Goal: Task Accomplishment & Management: Manage account settings

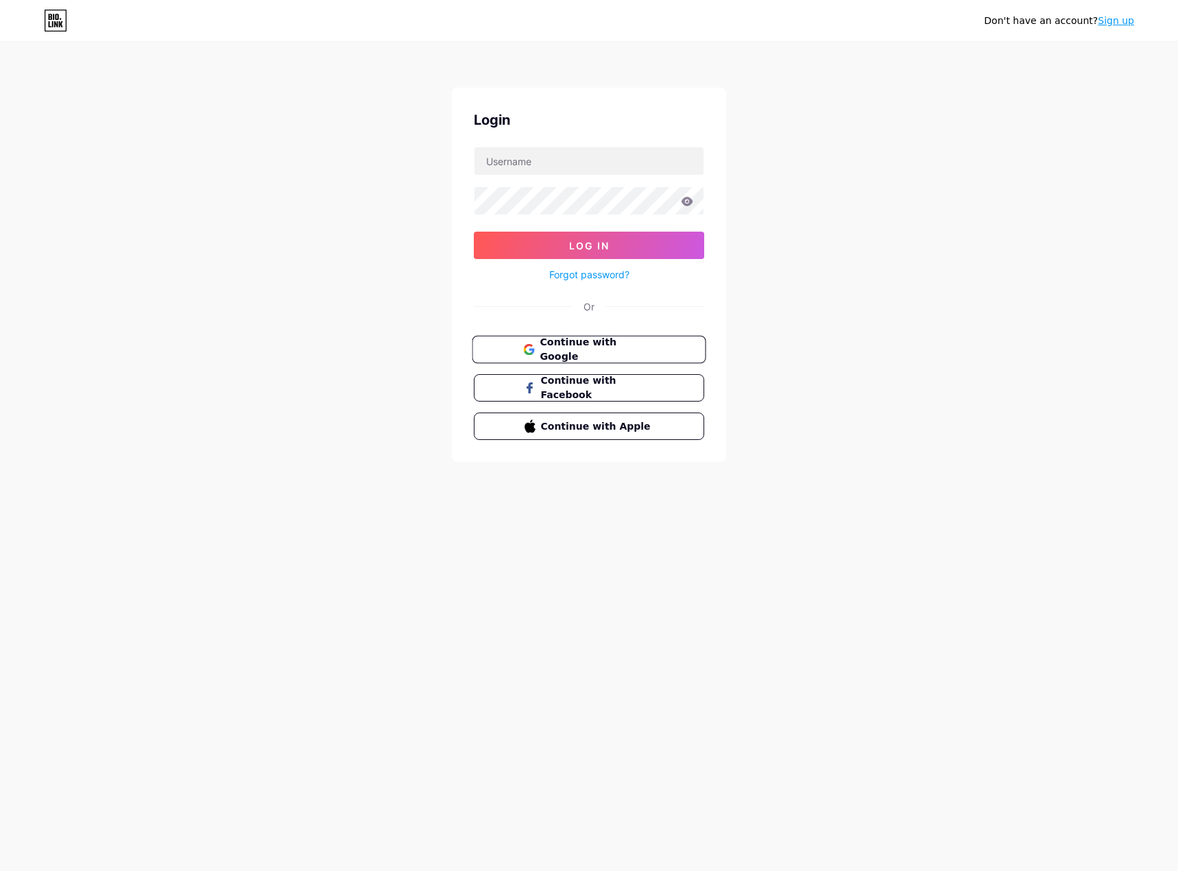
click at [620, 343] on span "Continue with Google" at bounding box center [596, 349] width 114 height 29
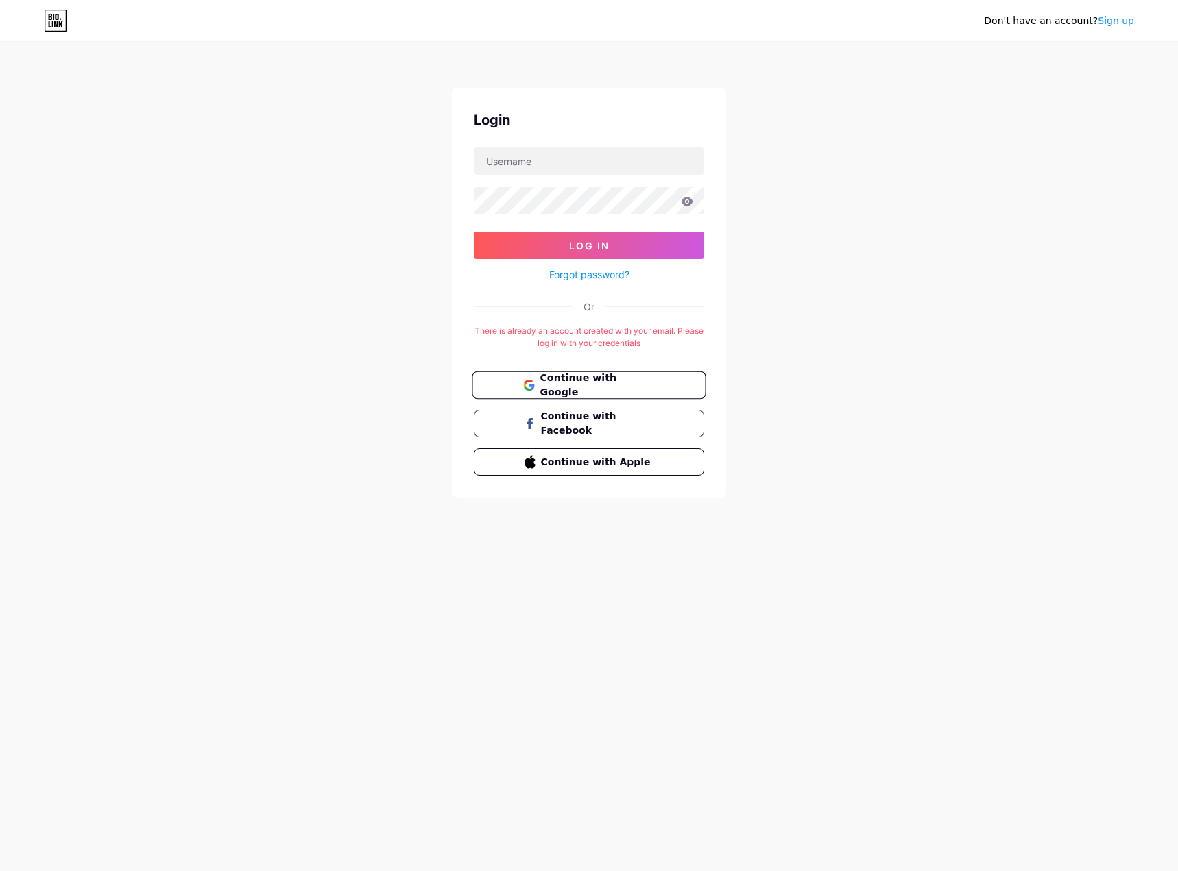
click at [605, 380] on span "Continue with Google" at bounding box center [596, 385] width 114 height 29
click at [601, 391] on span "Continue with Google" at bounding box center [596, 385] width 114 height 29
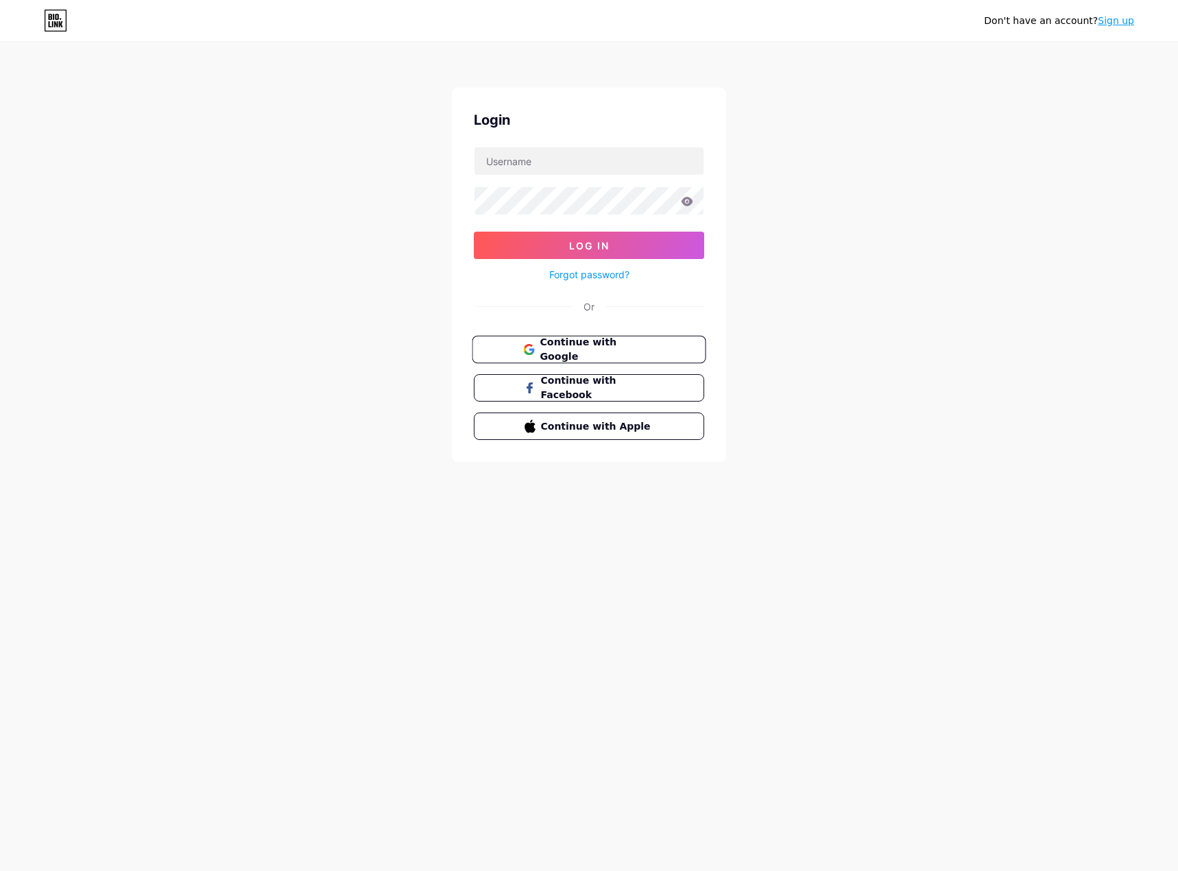
click at [580, 346] on span "Continue with Google" at bounding box center [596, 349] width 114 height 29
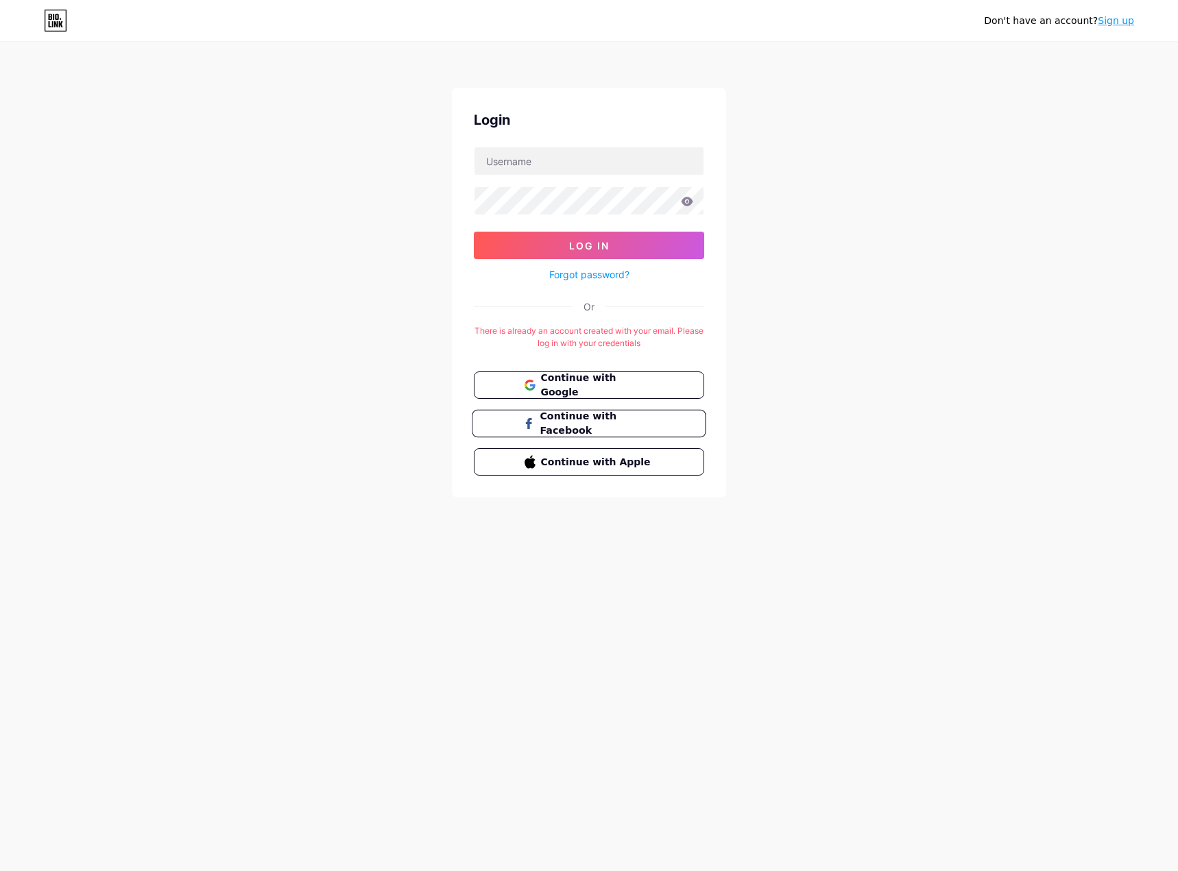
click at [592, 420] on span "Continue with Facebook" at bounding box center [596, 423] width 114 height 29
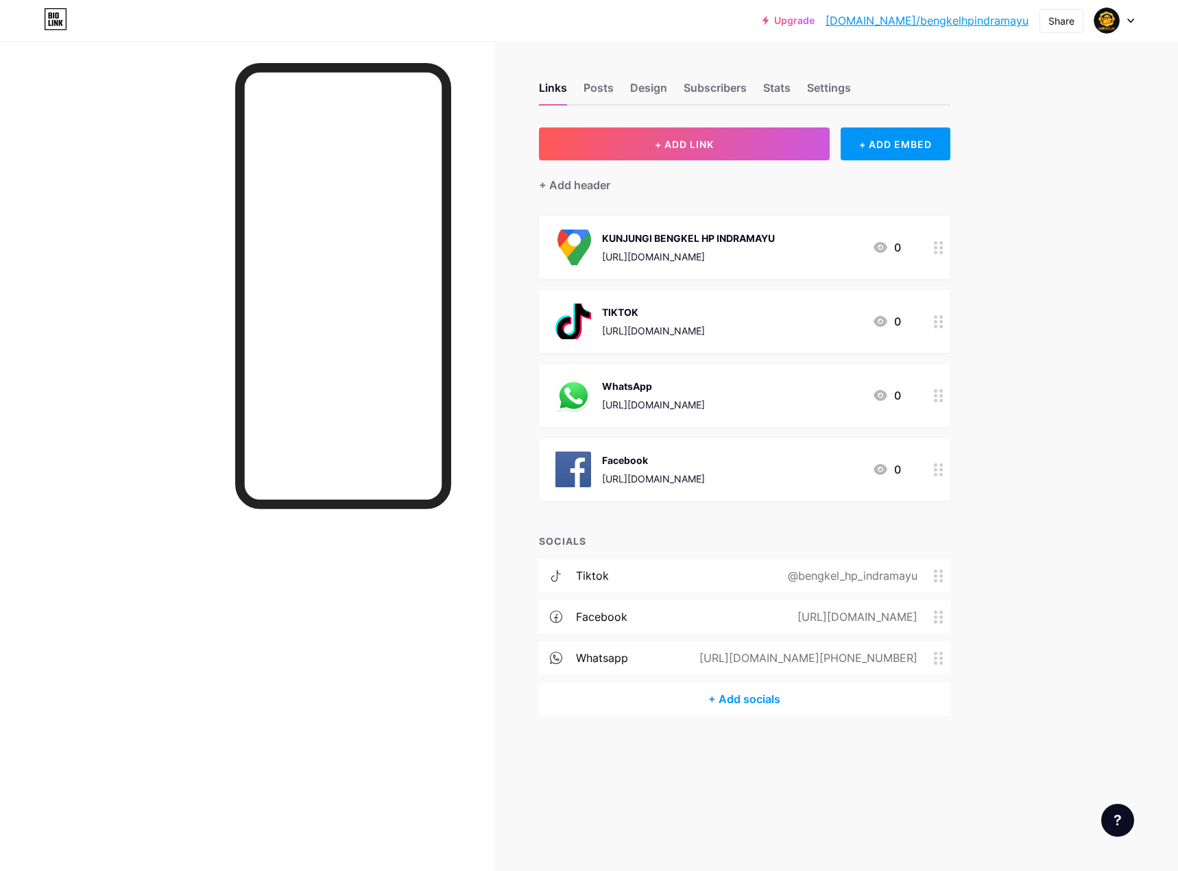
click at [999, 249] on div "Links Posts Design Subscribers Stats Settings + ADD LINK + ADD EMBED + Add head…" at bounding box center [504, 412] width 1008 height 743
click at [897, 142] on div "+ ADD EMBED" at bounding box center [894, 144] width 109 height 33
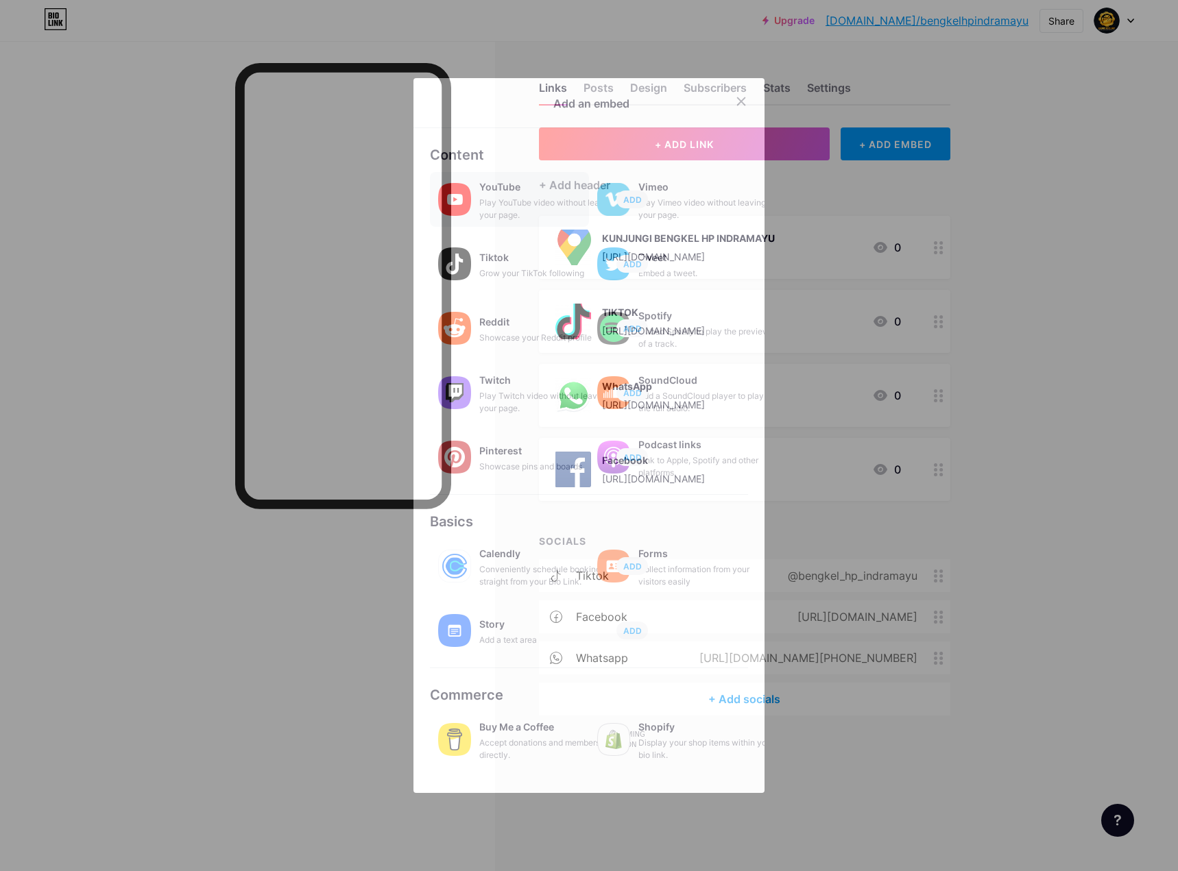
click at [537, 209] on div "Play YouTube video without leaving your page." at bounding box center [547, 209] width 137 height 25
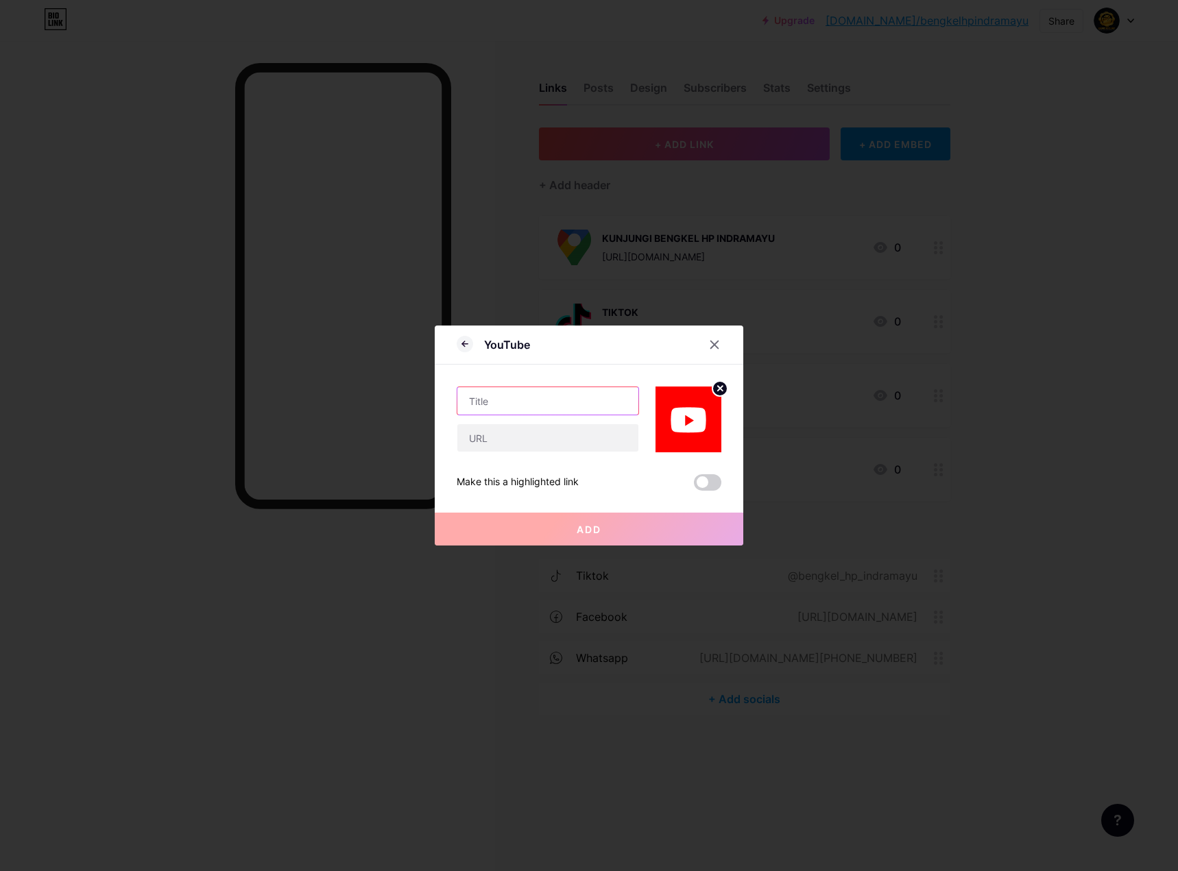
click at [617, 393] on input "text" at bounding box center [547, 400] width 181 height 27
type input "y"
type input "YouTube"
click at [542, 441] on input "text" at bounding box center [547, 437] width 181 height 27
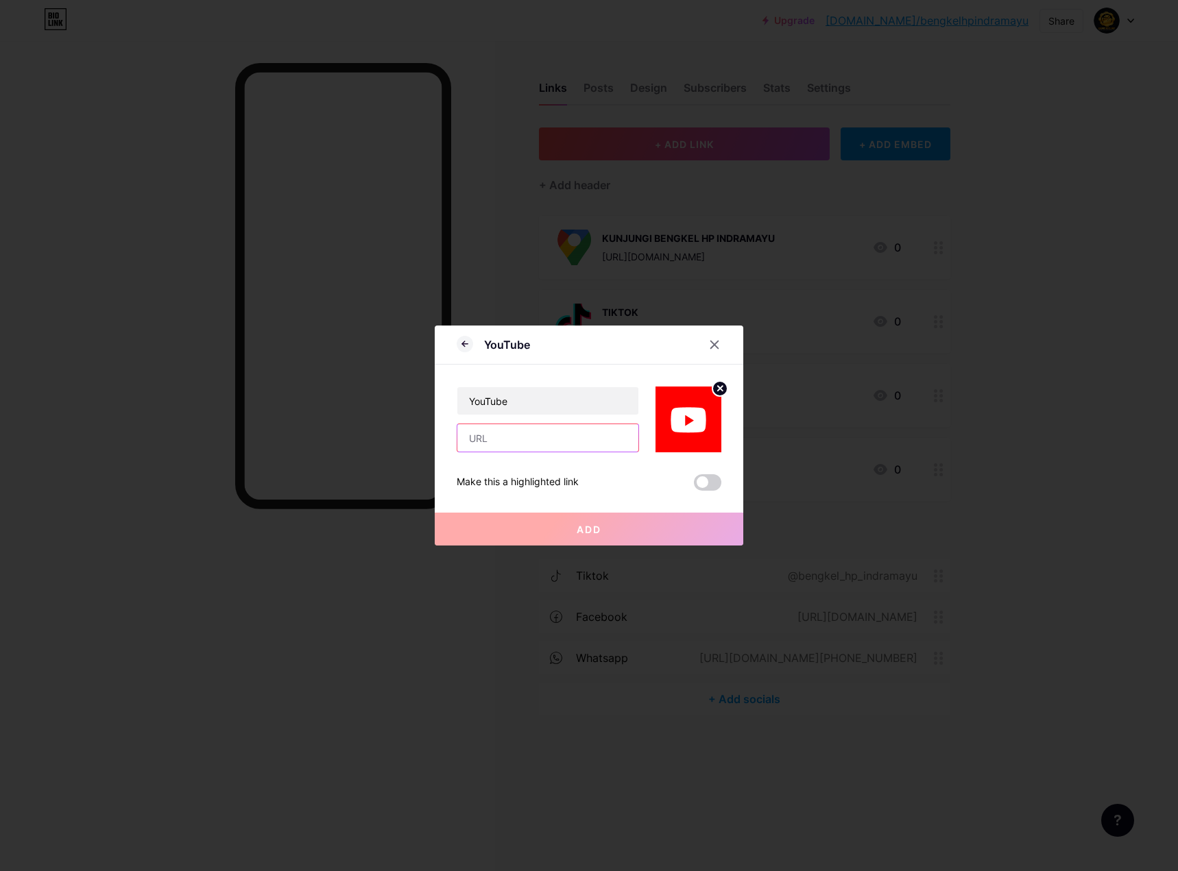
paste input "https://www.youtube.com/@bengkelhp9748"
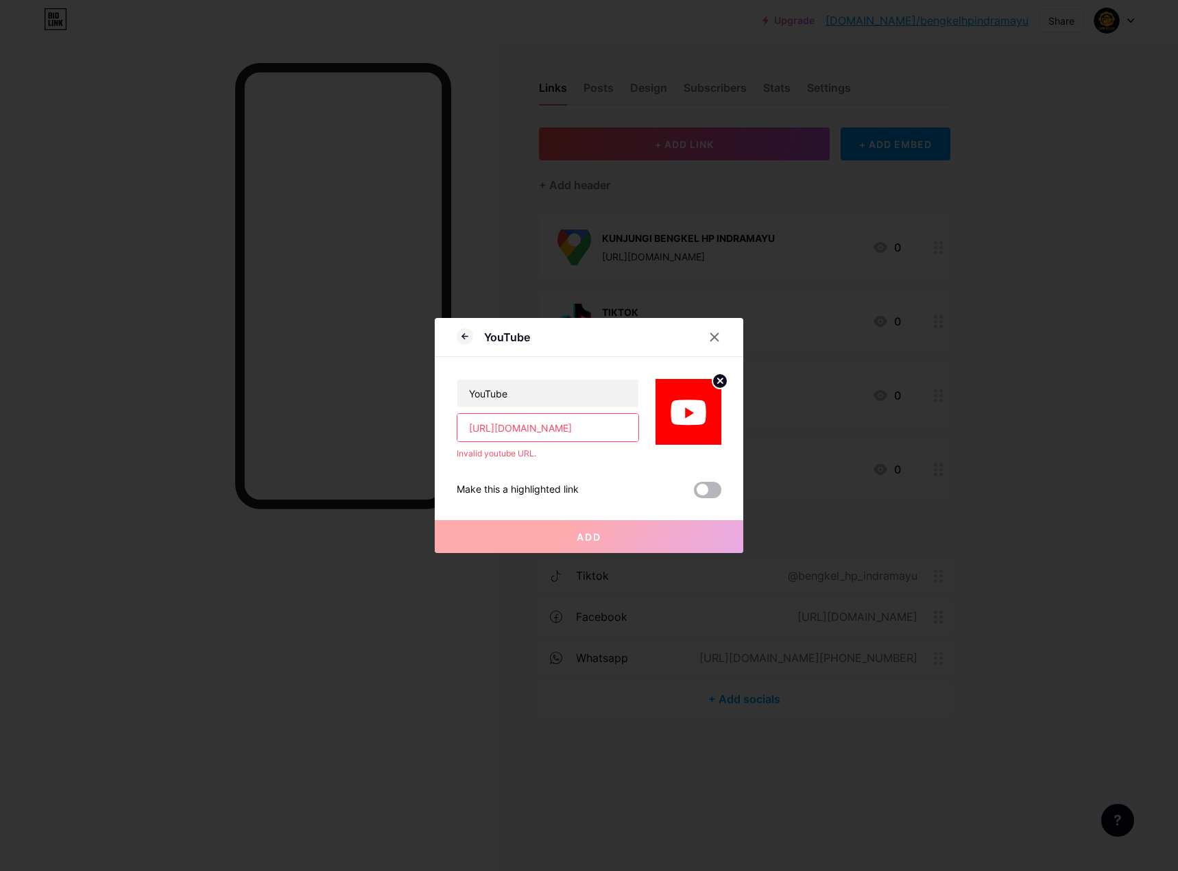
type input "https://www.youtube.com/@bengkelhp9748"
click at [704, 486] on span at bounding box center [707, 490] width 27 height 16
click at [694, 494] on input "checkbox" at bounding box center [694, 494] width 0 height 0
click at [583, 541] on span "Add" at bounding box center [589, 537] width 25 height 12
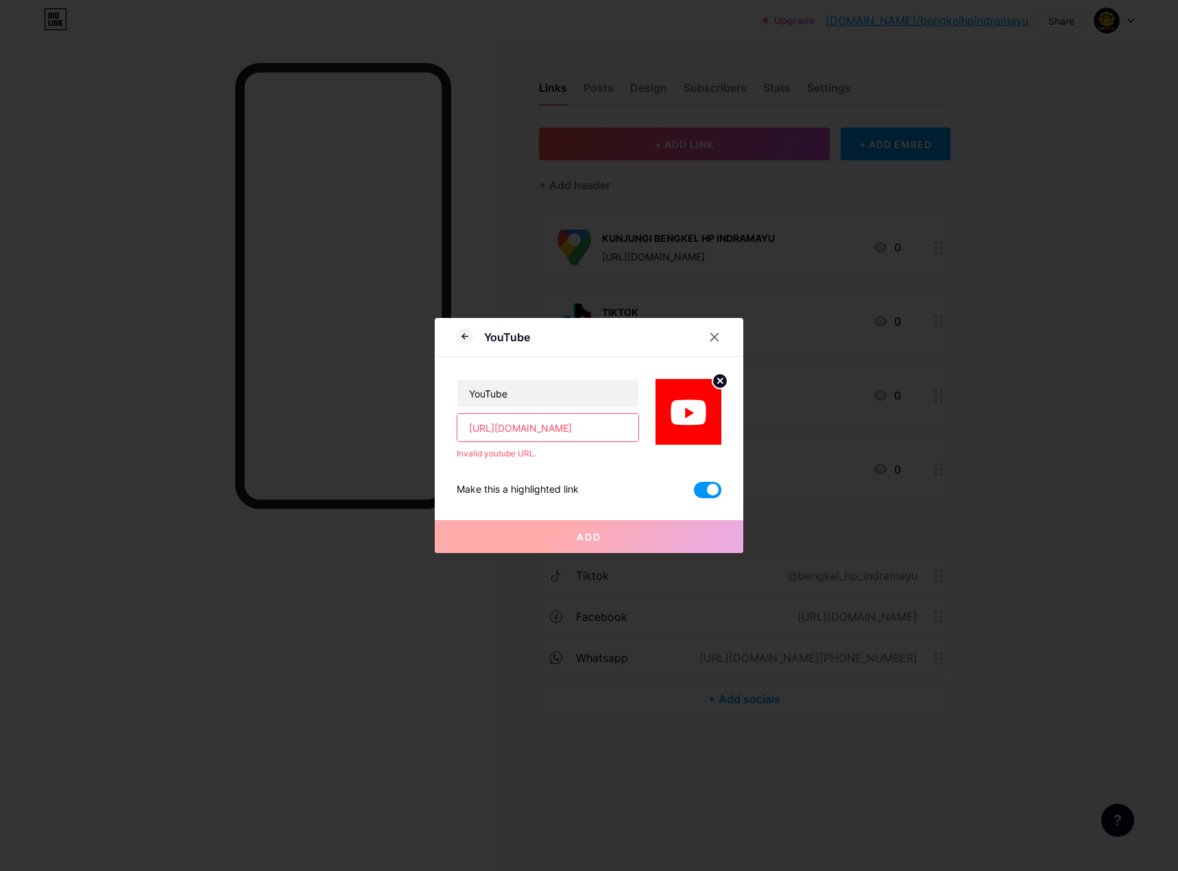
click at [579, 539] on span "Add" at bounding box center [589, 537] width 25 height 12
click at [718, 490] on span at bounding box center [707, 490] width 27 height 16
click at [694, 494] on input "checkbox" at bounding box center [694, 494] width 0 height 0
click at [677, 526] on button "Add" at bounding box center [589, 536] width 308 height 33
click at [628, 425] on input "https://www.youtube.com/@bengkelhp9748" at bounding box center [547, 427] width 181 height 27
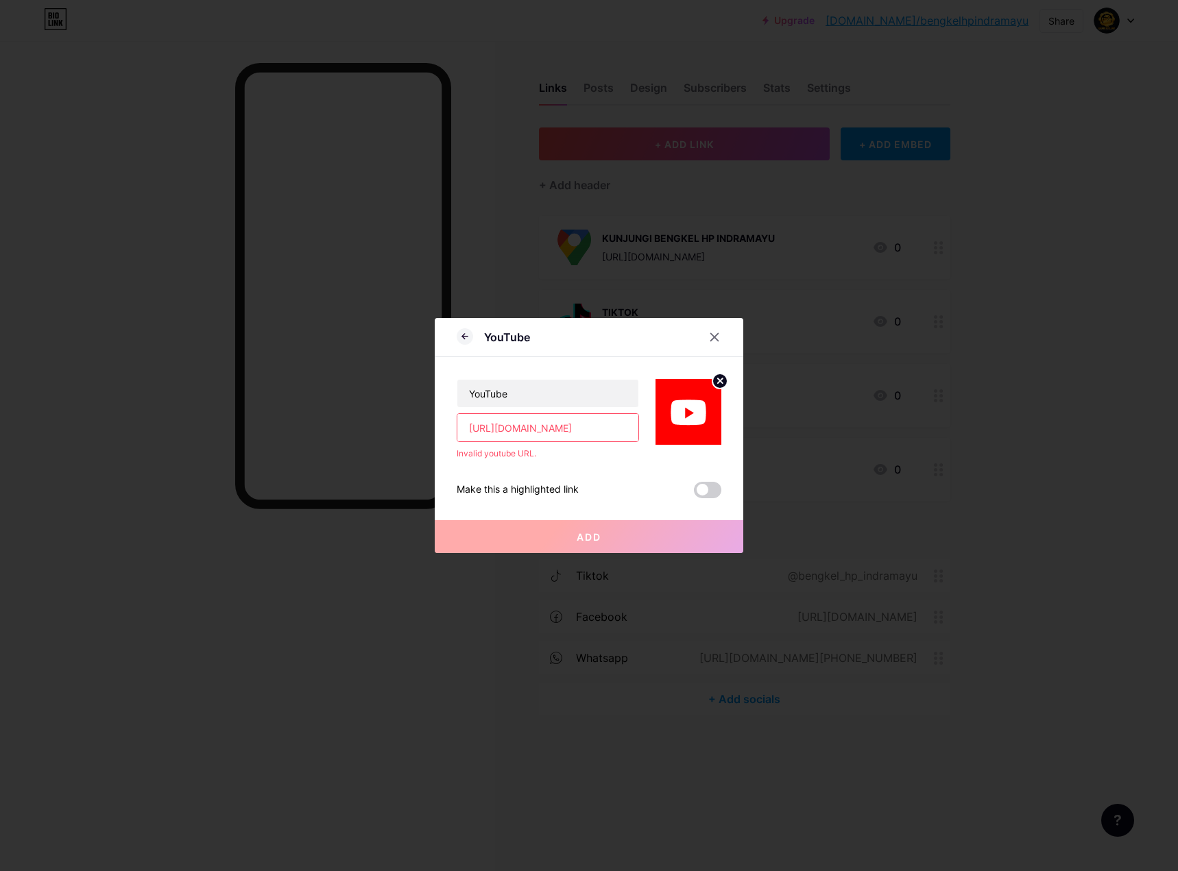
click at [624, 429] on input "https://www.youtube.com/@bengkelhp9748" at bounding box center [547, 427] width 181 height 27
click at [707, 333] on div at bounding box center [714, 337] width 25 height 25
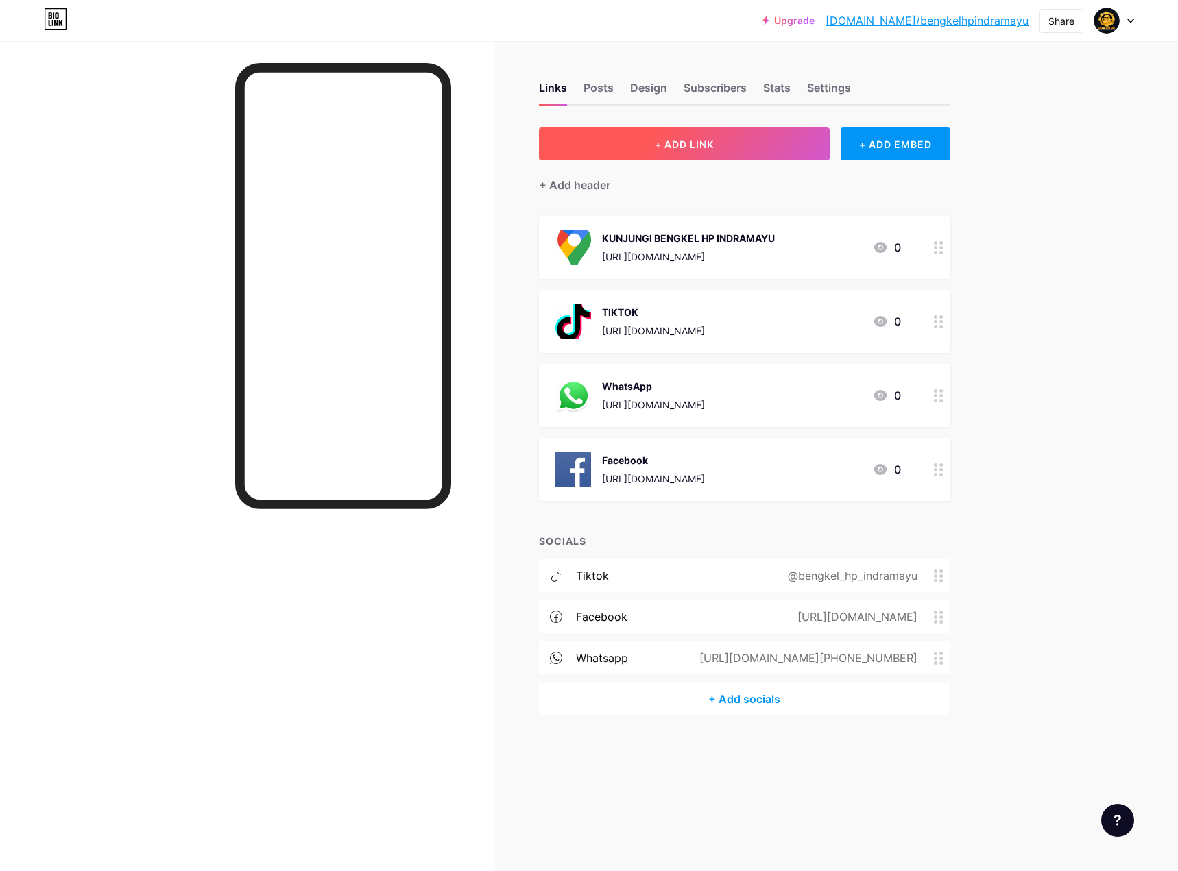
click at [757, 136] on button "+ ADD LINK" at bounding box center [684, 144] width 291 height 33
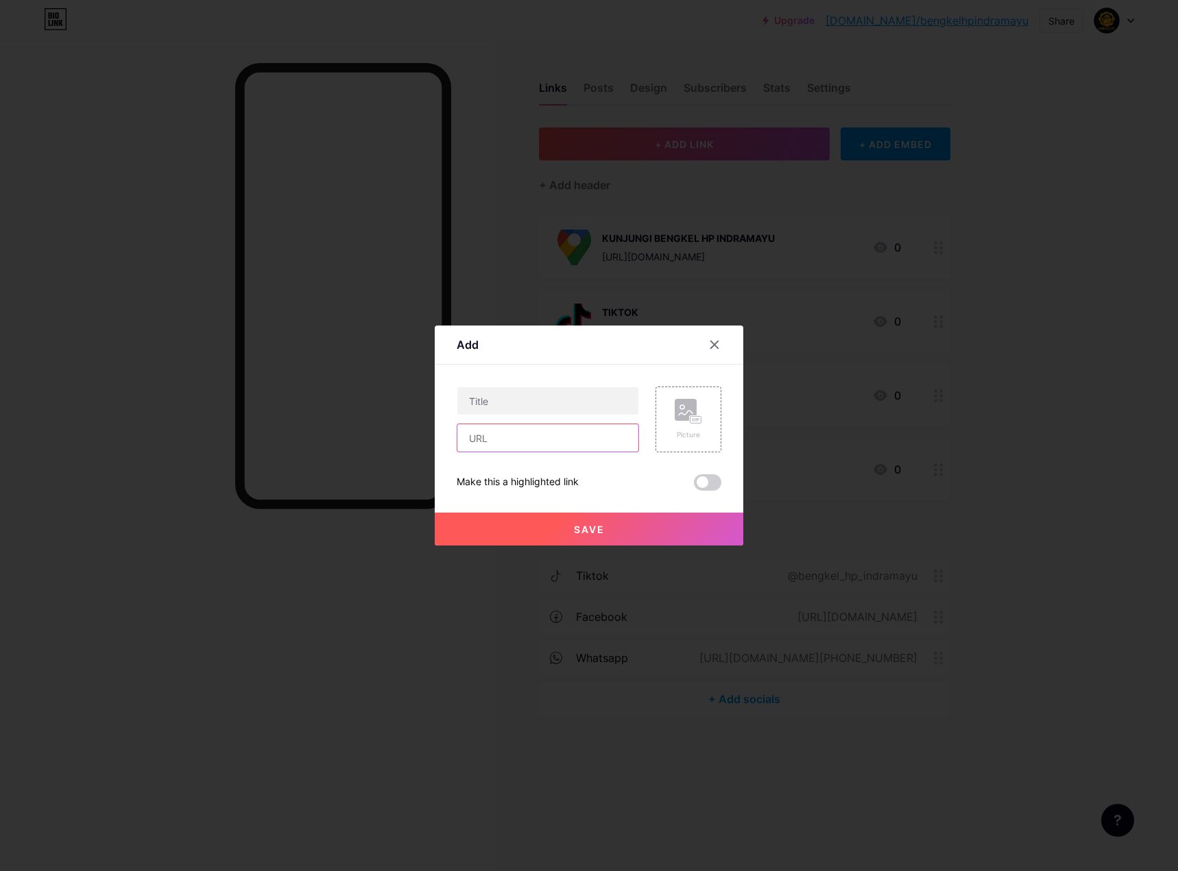
click at [555, 446] on input "text" at bounding box center [547, 437] width 181 height 27
paste input "https://www.youtube.com/@bengkelhp9748"
type input "https://www.youtube.com/@bengkelhp9748"
click at [583, 408] on input "text" at bounding box center [547, 400] width 181 height 27
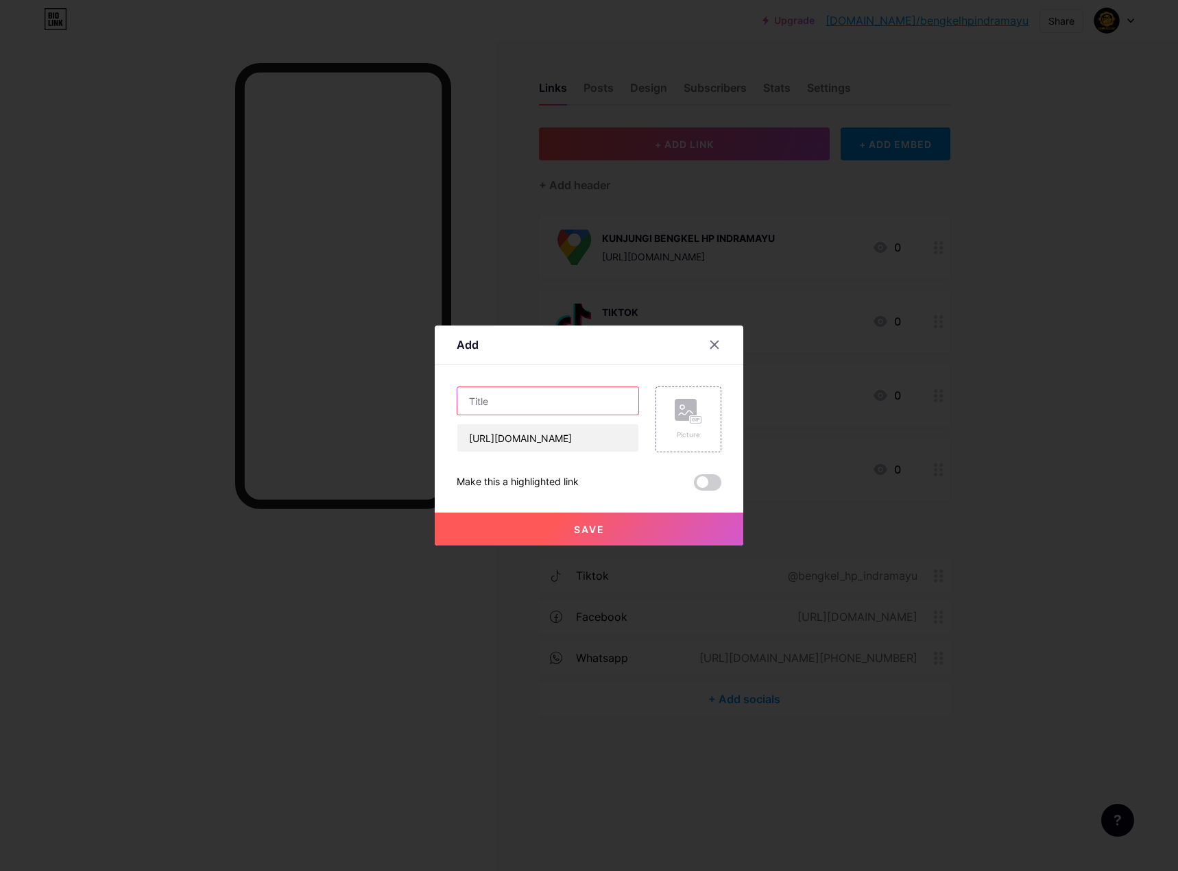
scroll to position [0, 0]
type input "y"
type input "YouTube"
click at [696, 417] on rect at bounding box center [695, 420] width 11 height 7
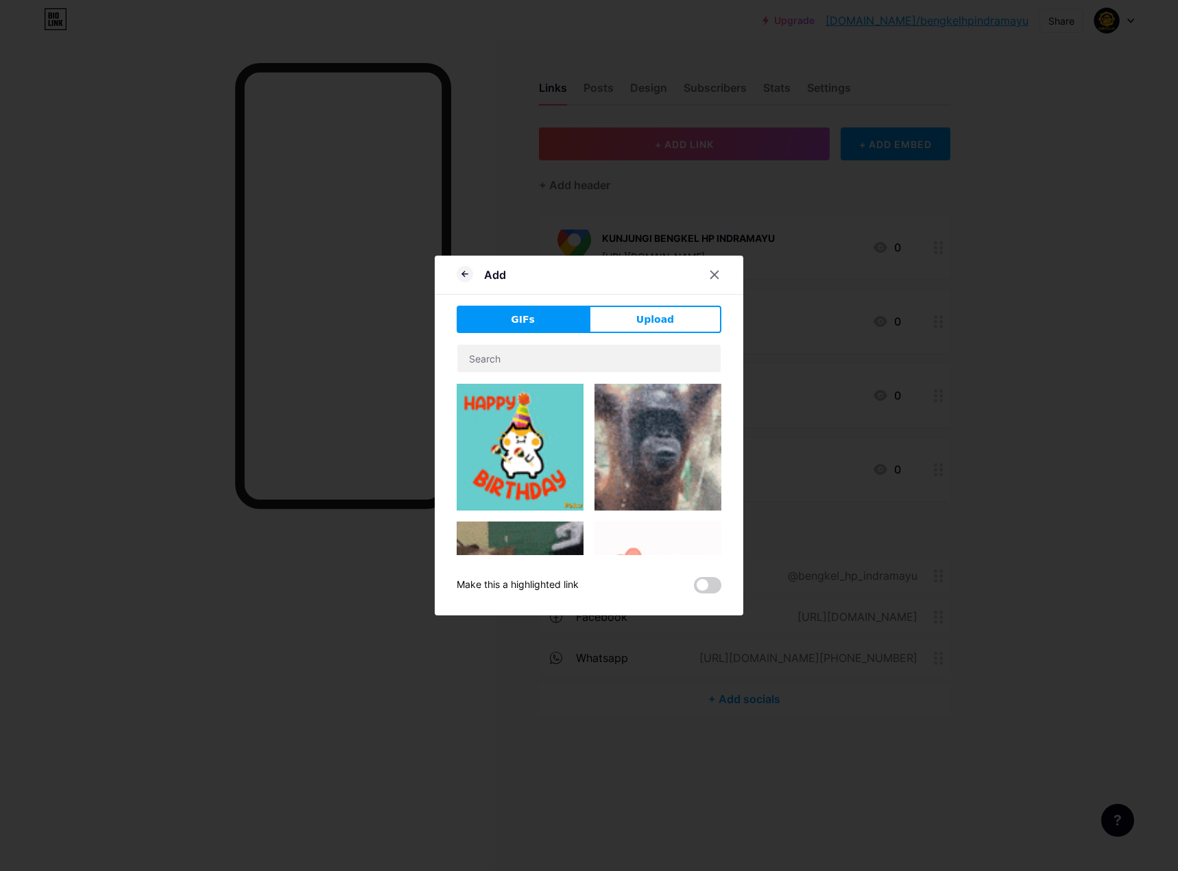
scroll to position [343, 0]
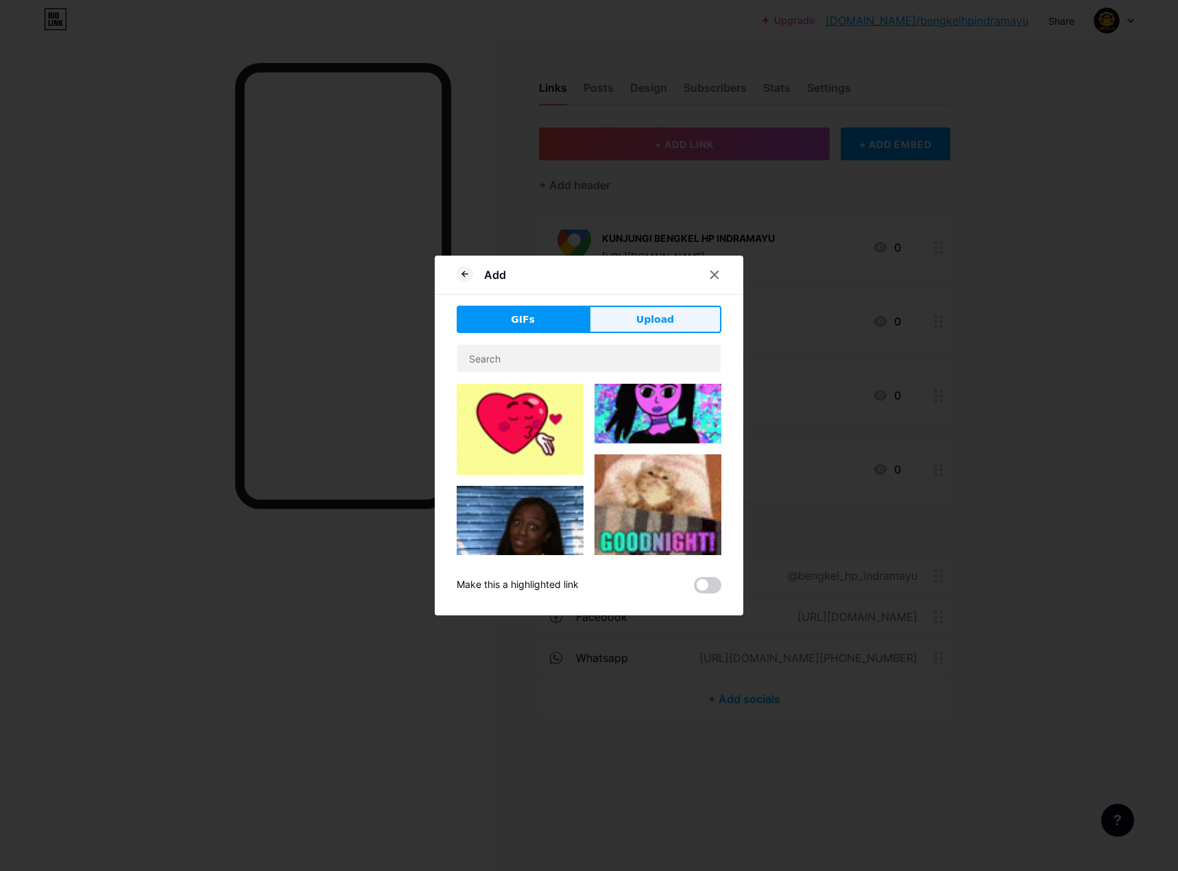
click at [657, 319] on span "Upload" at bounding box center [655, 320] width 38 height 14
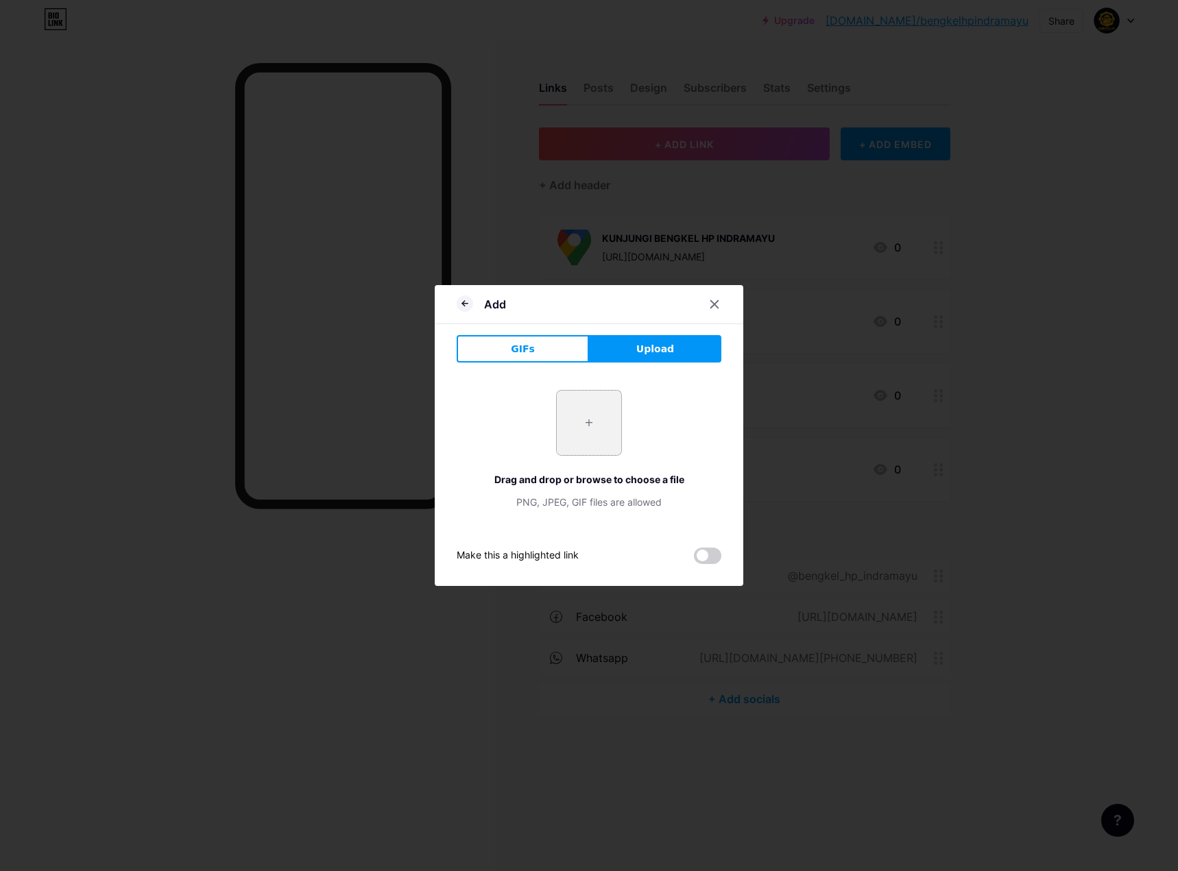
click at [593, 403] on input "file" at bounding box center [589, 423] width 64 height 64
click at [570, 433] on input "file" at bounding box center [589, 423] width 64 height 64
type input "C:\fakepath\pngwing.com (1).png"
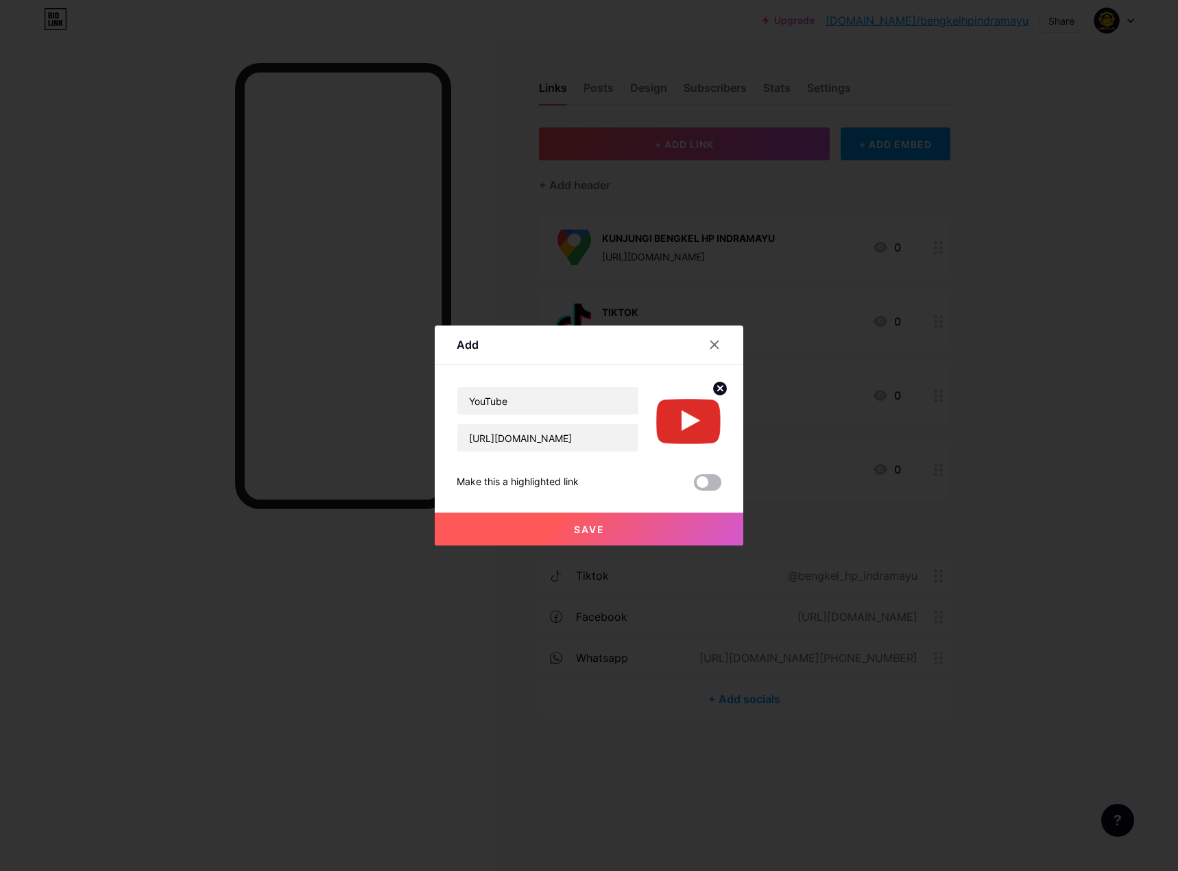
click at [706, 479] on span at bounding box center [707, 482] width 27 height 16
click at [694, 486] on input "checkbox" at bounding box center [694, 486] width 0 height 0
click at [625, 519] on button "Save" at bounding box center [589, 529] width 308 height 33
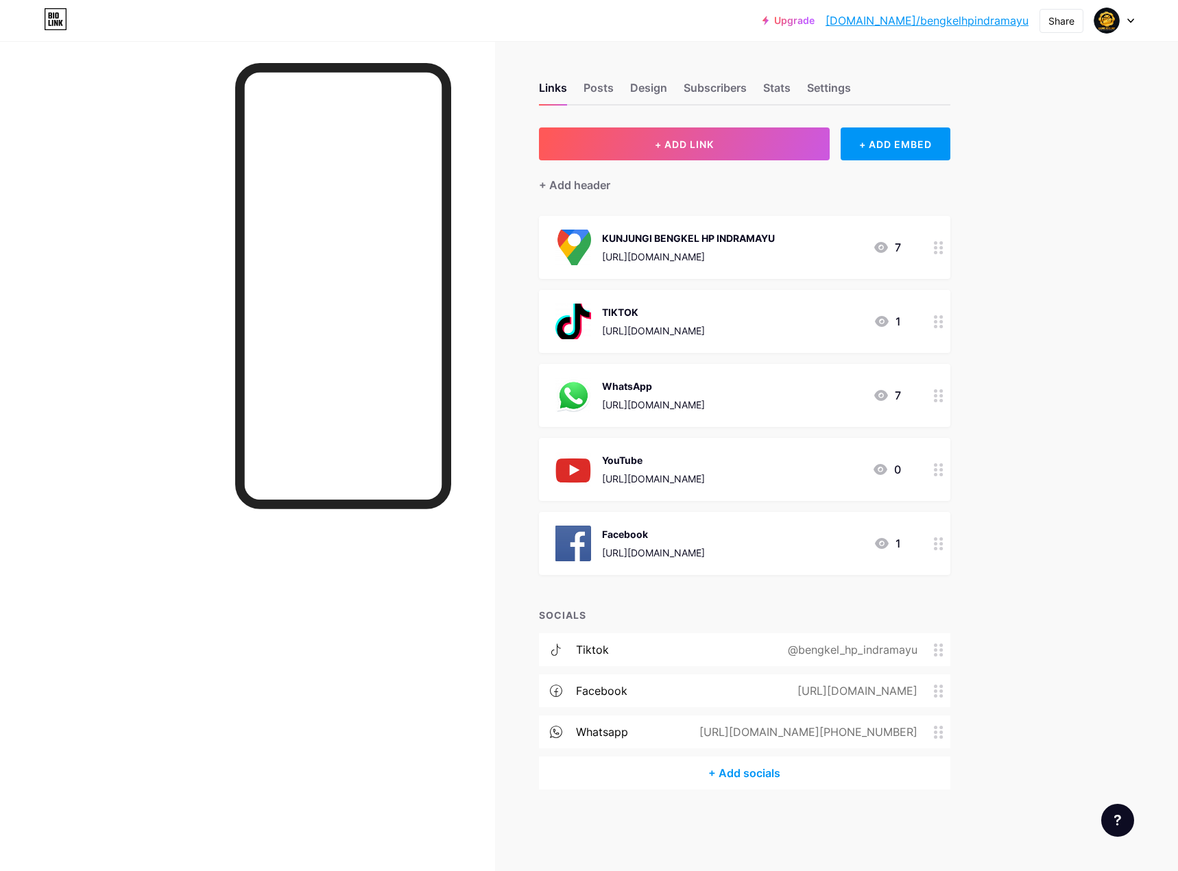
click at [705, 472] on div "https://www.youtube.com/@bengkelhp9748" at bounding box center [653, 479] width 103 height 14
click at [705, 326] on div at bounding box center [714, 331] width 25 height 25
click at [603, 86] on div "Posts" at bounding box center [598, 92] width 30 height 25
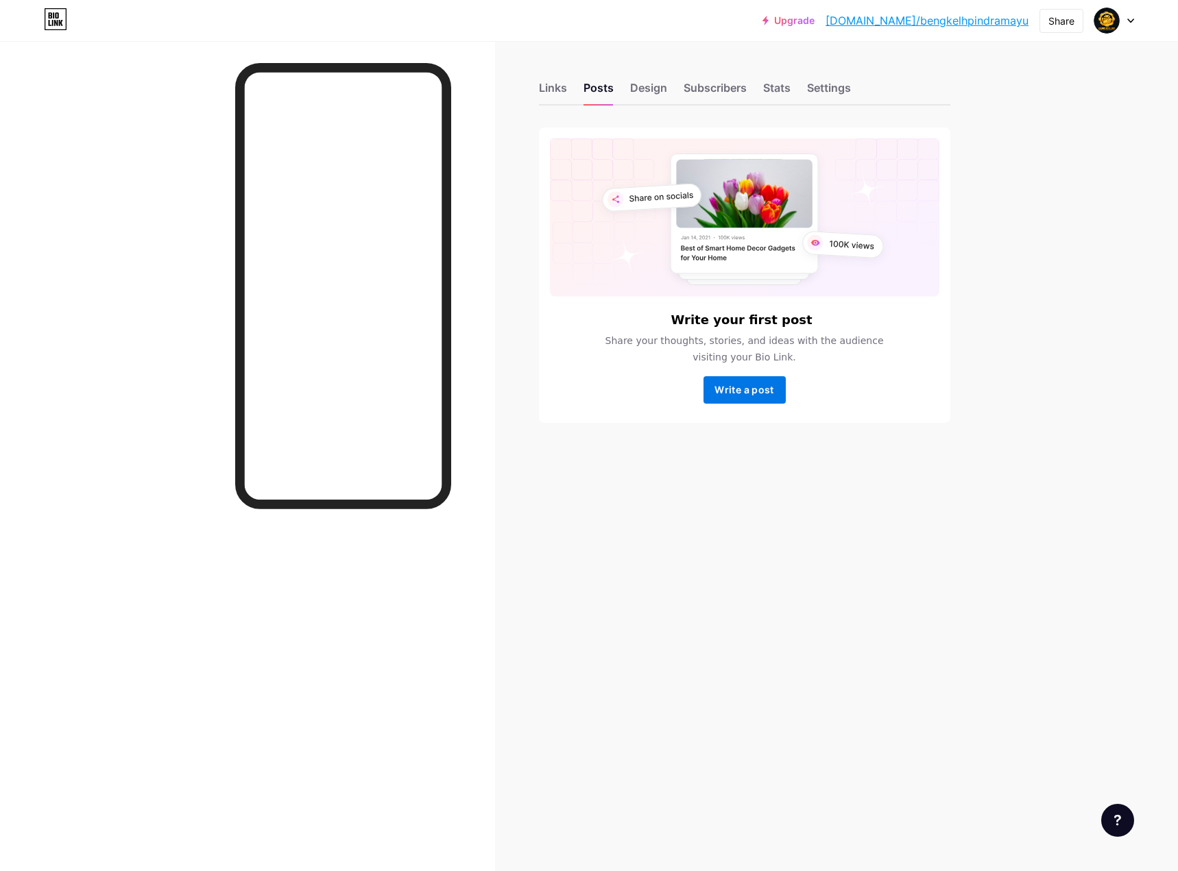
click at [777, 386] on button "Write a post" at bounding box center [744, 389] width 82 height 27
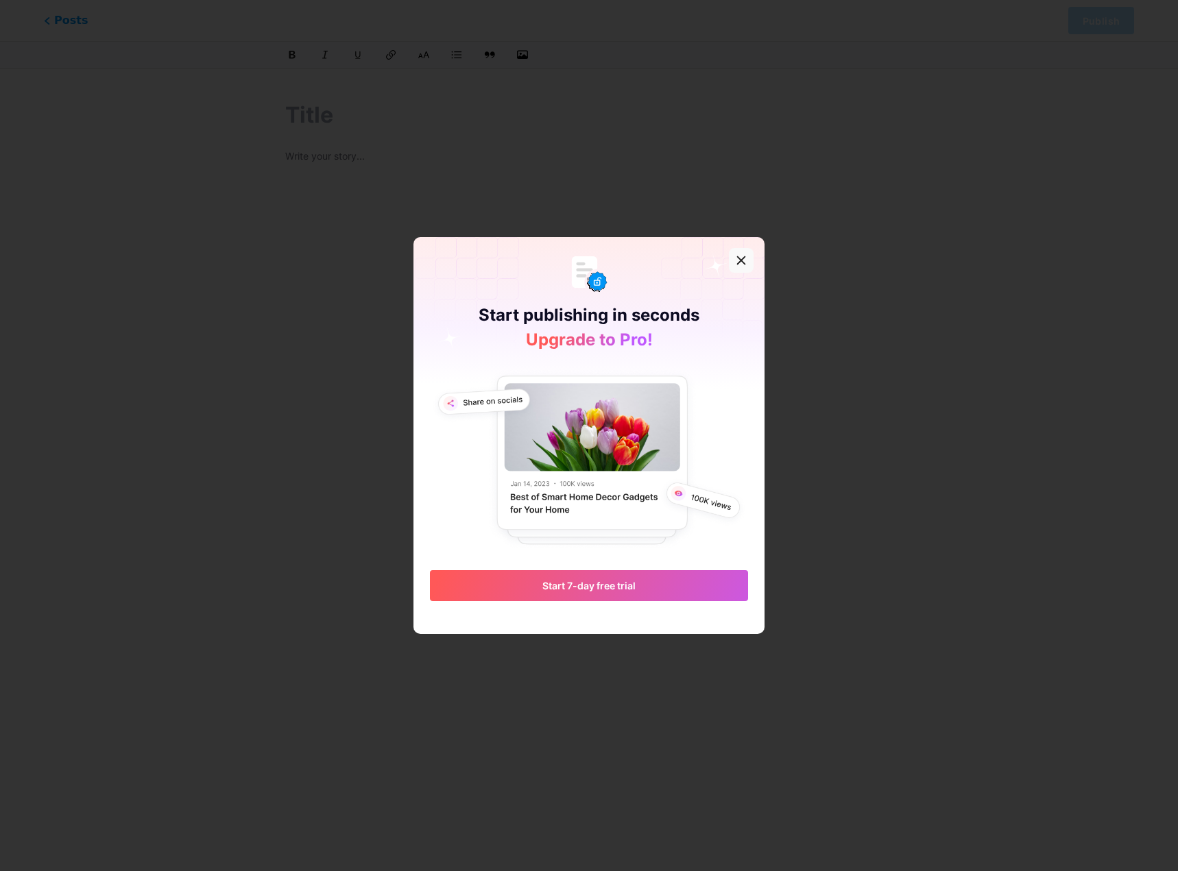
click at [741, 265] on icon at bounding box center [741, 260] width 11 height 11
click at [740, 259] on icon at bounding box center [742, 260] width 8 height 8
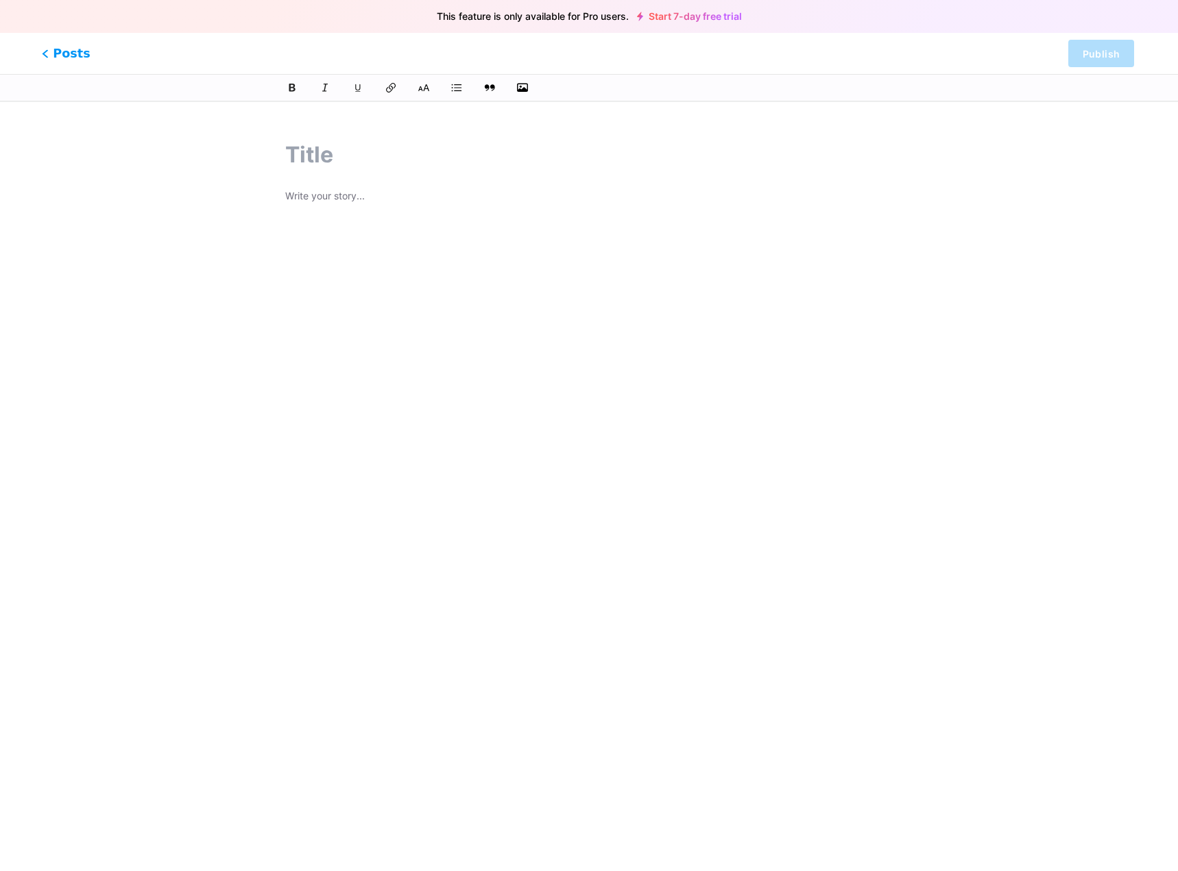
click at [53, 49] on span "Posts" at bounding box center [66, 54] width 49 height 18
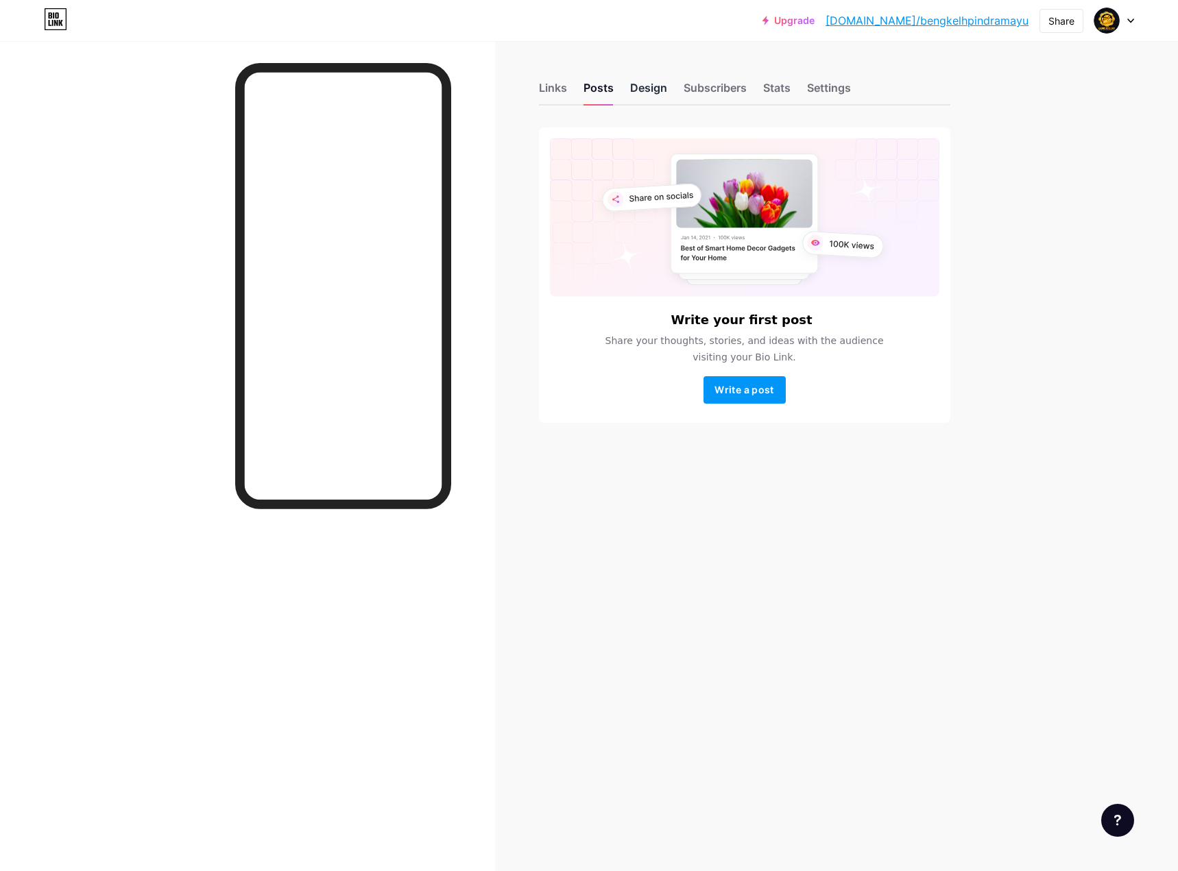
click at [651, 87] on div "Design" at bounding box center [648, 92] width 37 height 25
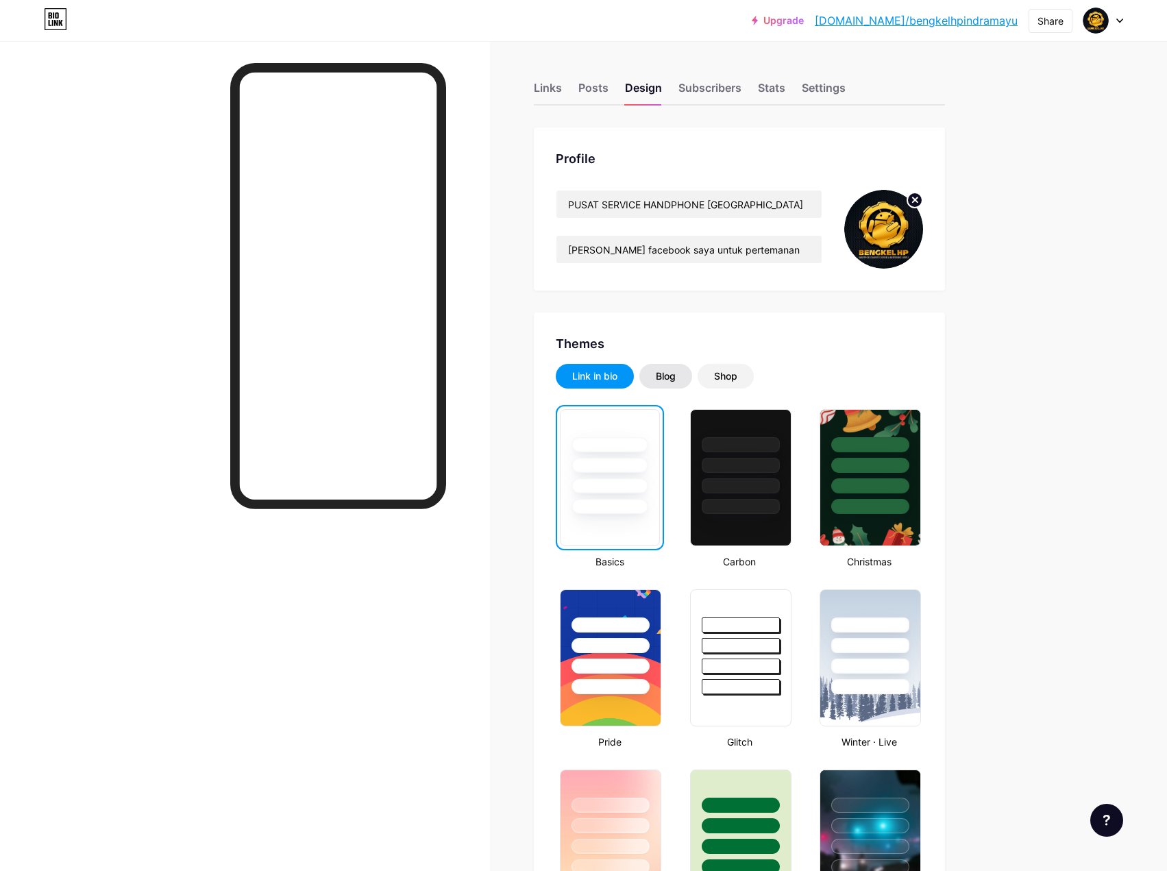
click at [676, 378] on div "Blog" at bounding box center [666, 376] width 20 height 14
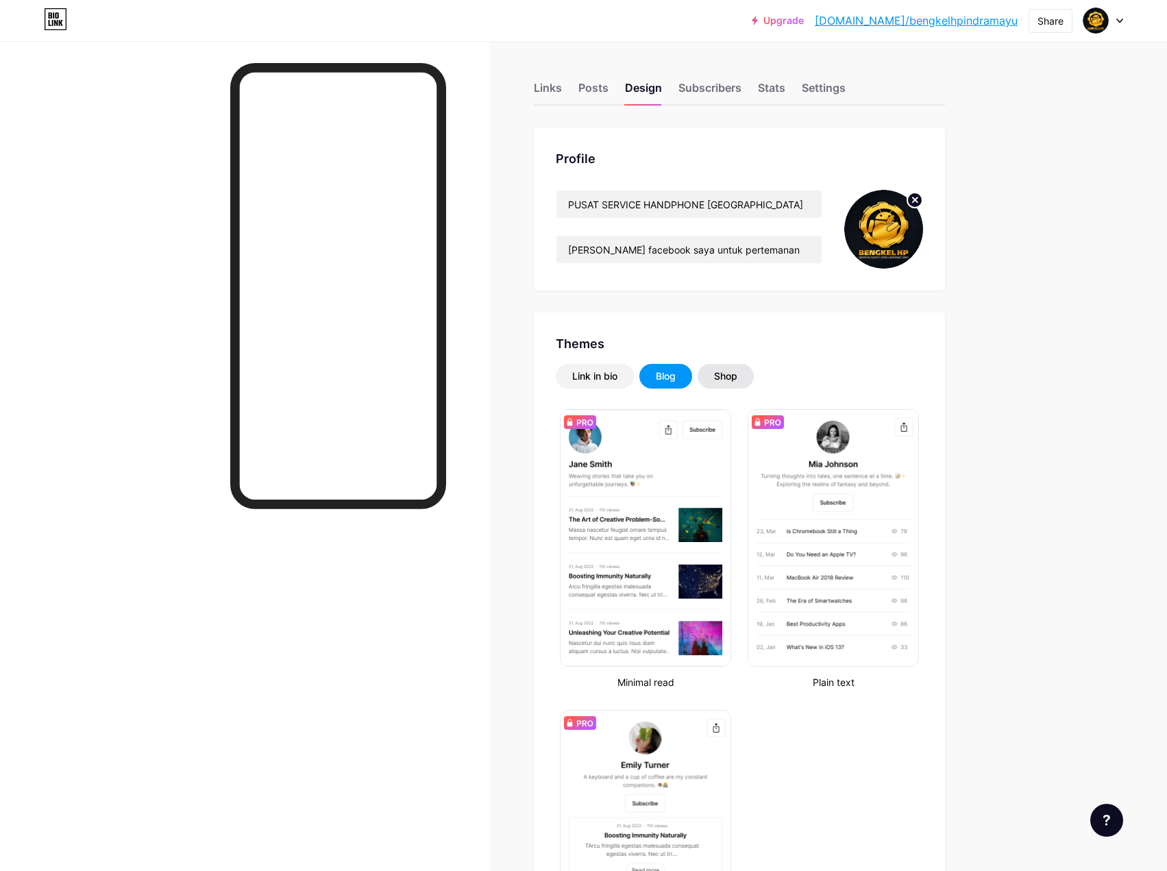
click at [728, 369] on div "Shop" at bounding box center [725, 376] width 23 height 14
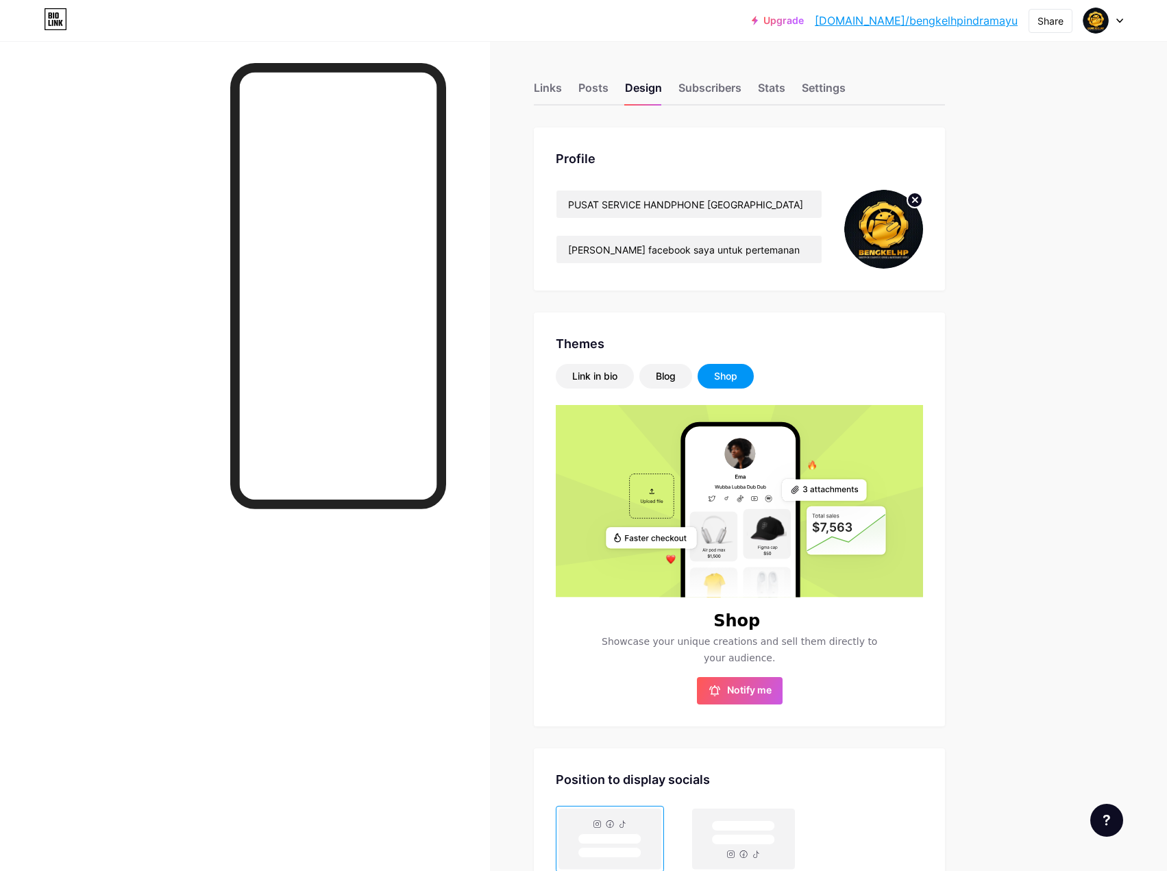
click at [771, 532] on rect at bounding box center [768, 528] width 40 height 36
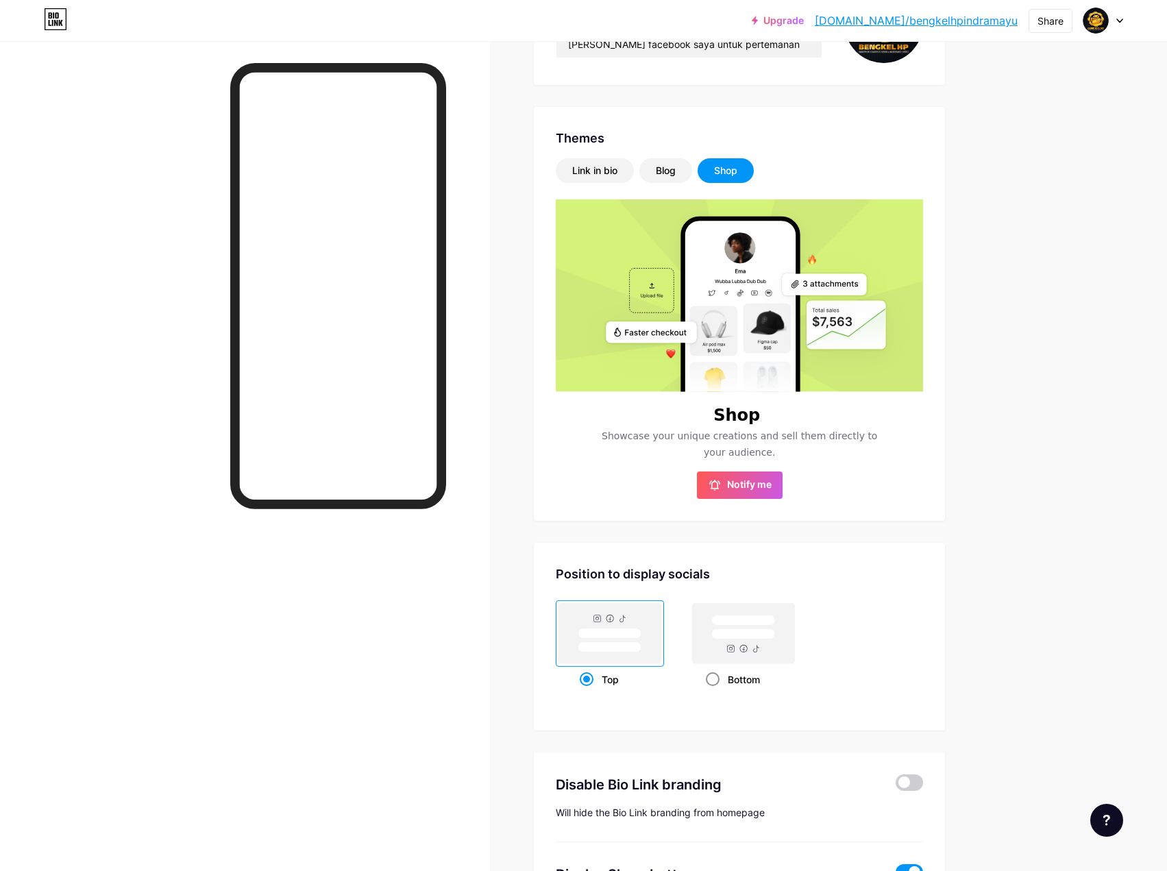
scroll to position [335, 0]
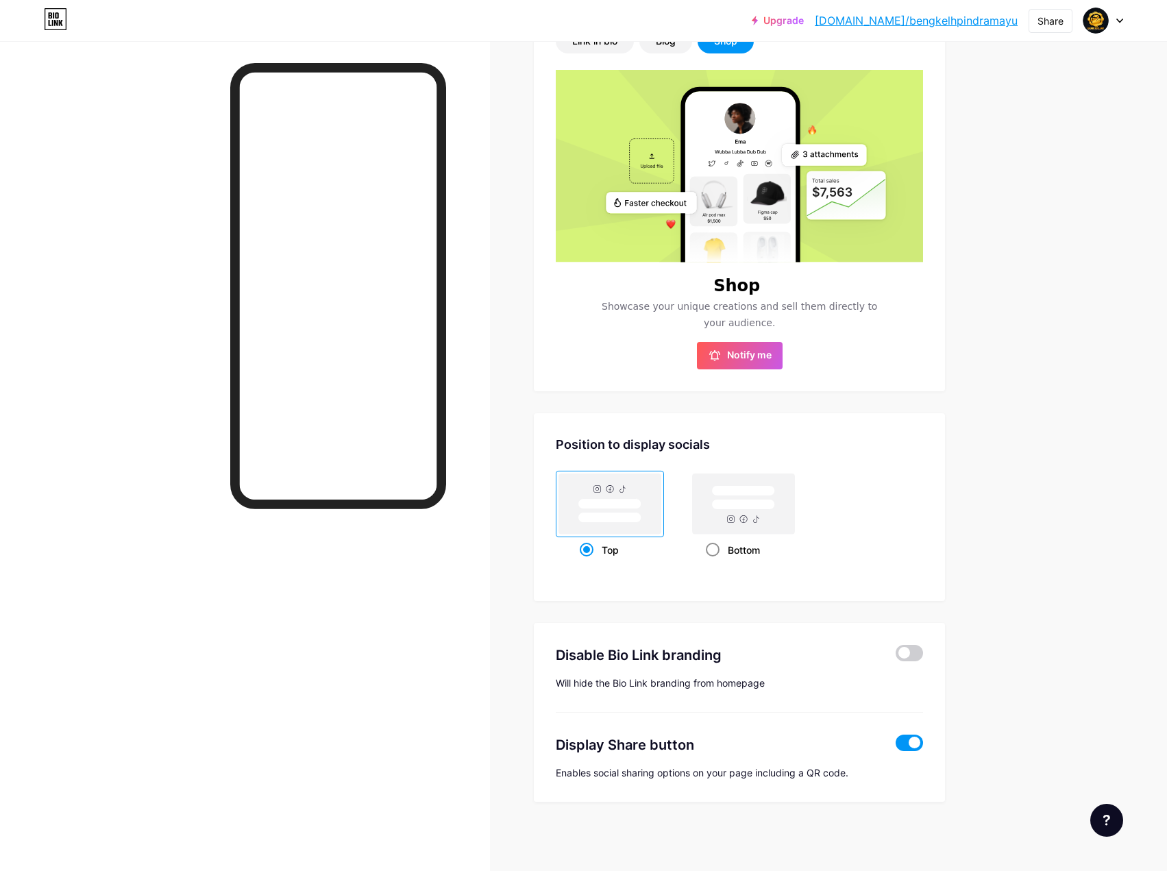
click at [751, 508] on rect at bounding box center [743, 504] width 63 height 10
click at [715, 563] on input "Bottom" at bounding box center [710, 567] width 9 height 9
radio input "true"
click at [641, 498] on rect at bounding box center [610, 503] width 63 height 10
click at [589, 563] on input "Top" at bounding box center [584, 567] width 9 height 9
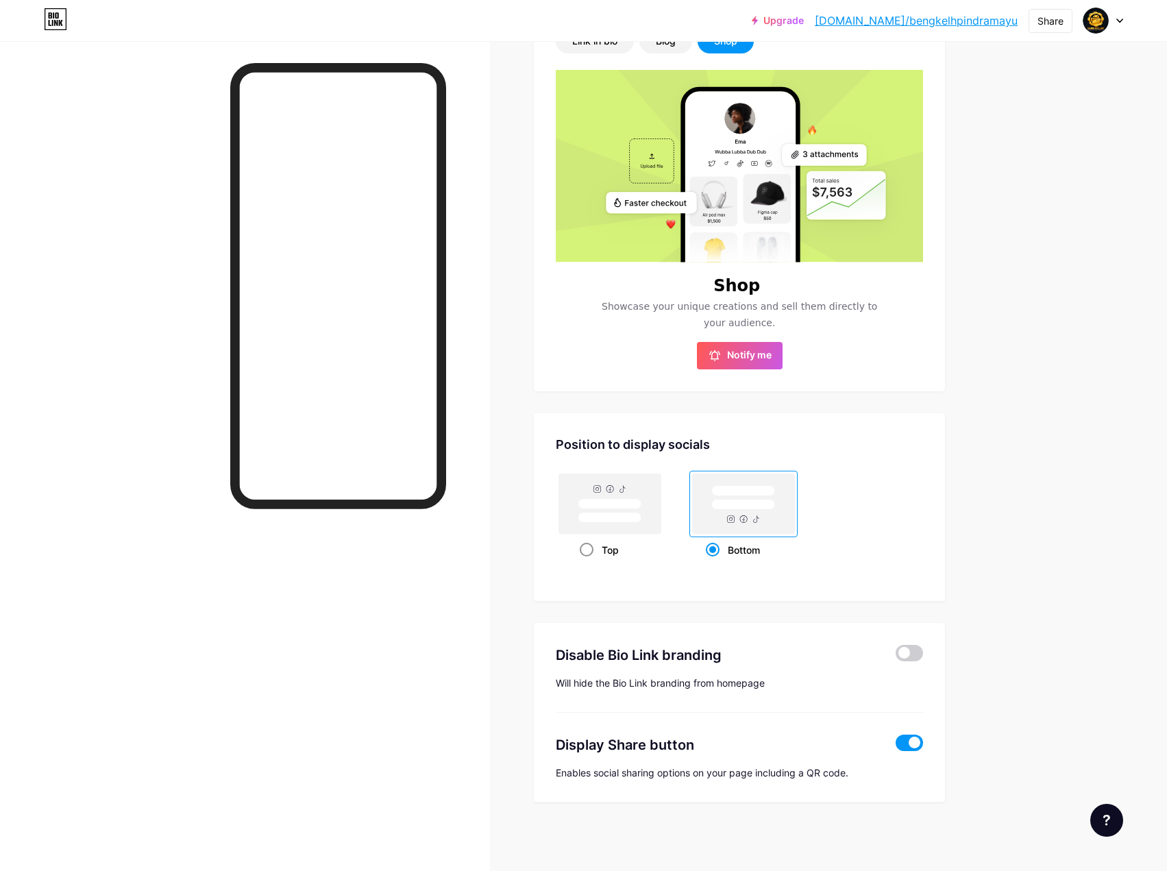
radio input "true"
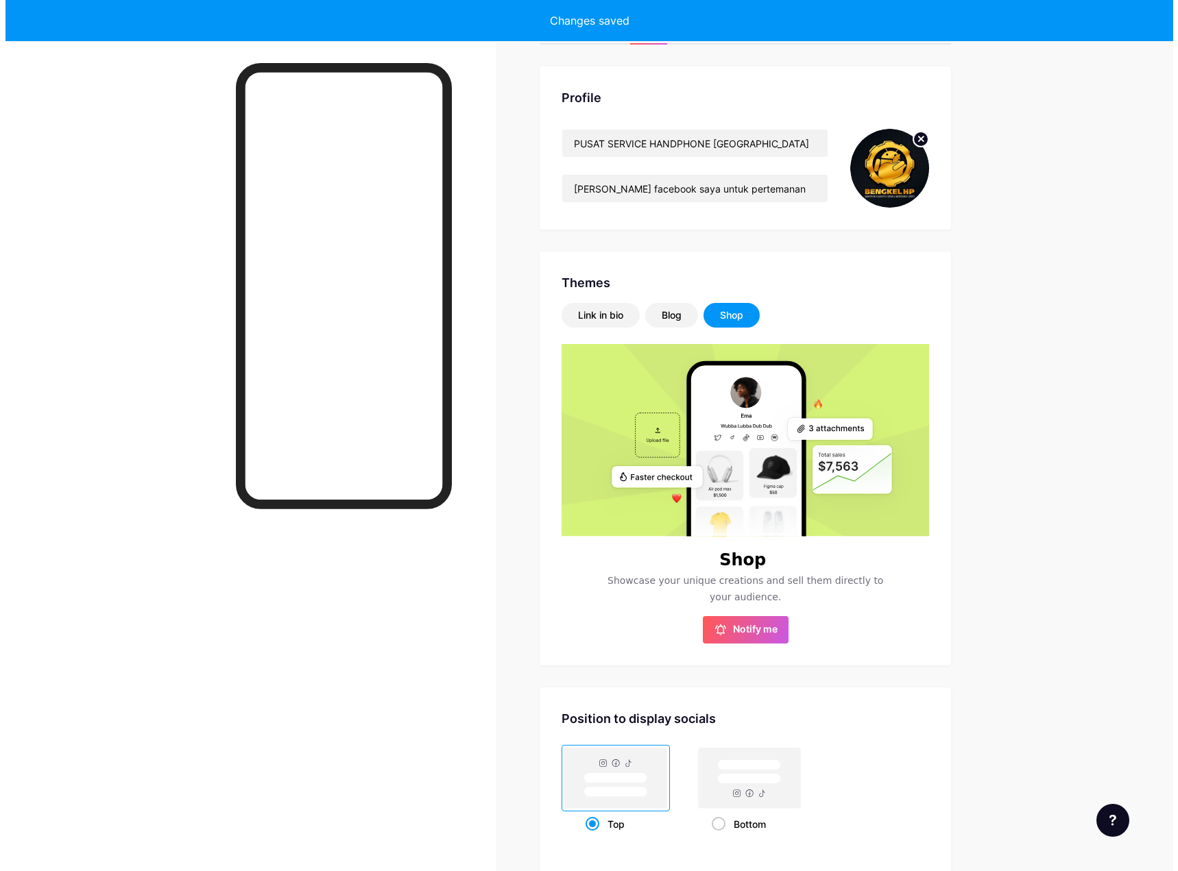
scroll to position [0, 0]
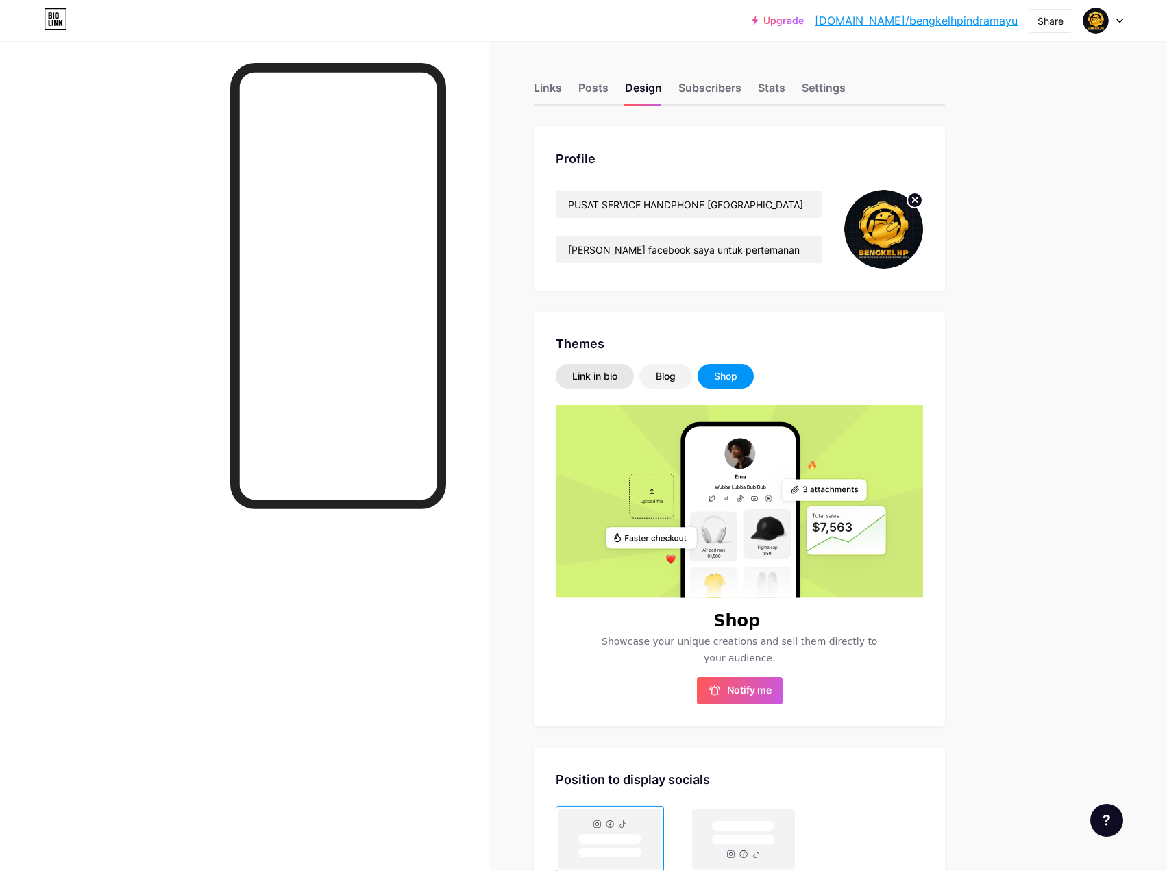
click at [596, 374] on div "Link in bio" at bounding box center [594, 376] width 45 height 14
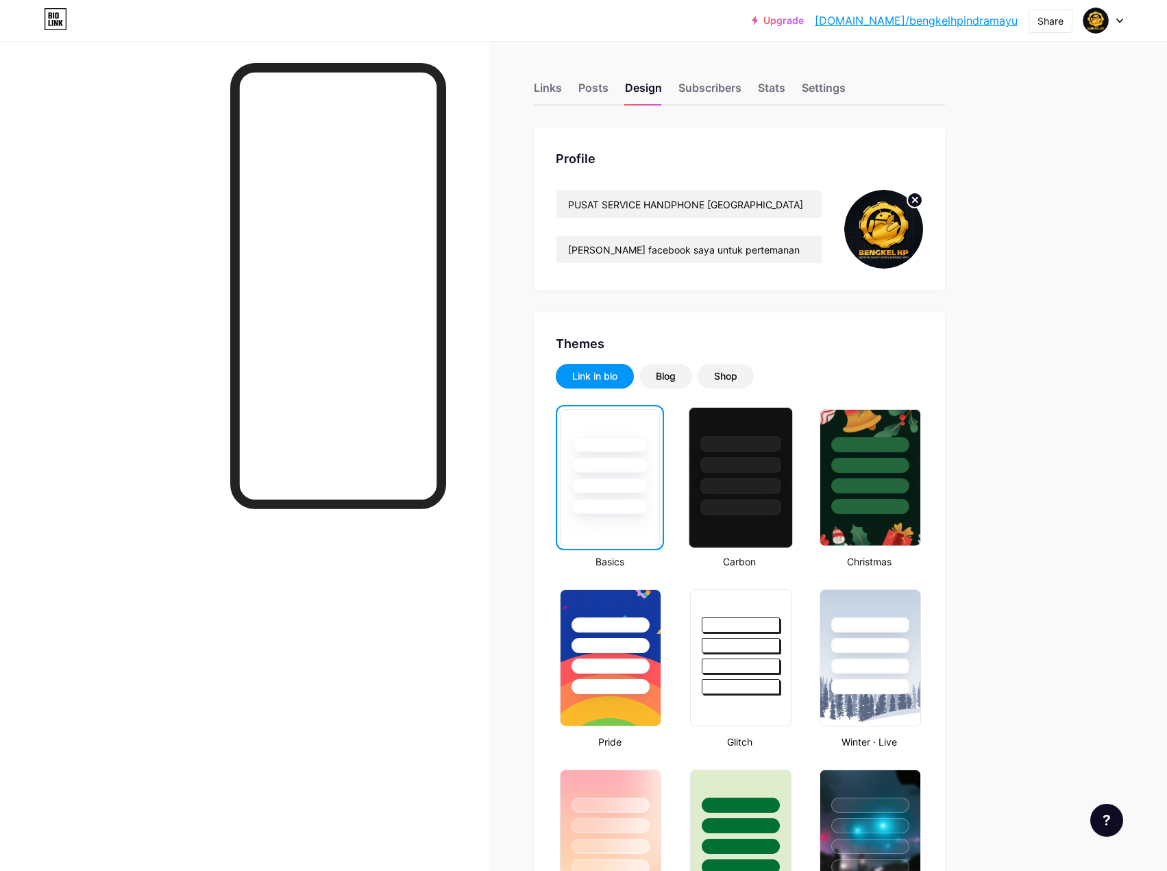
click at [729, 497] on div at bounding box center [740, 462] width 103 height 108
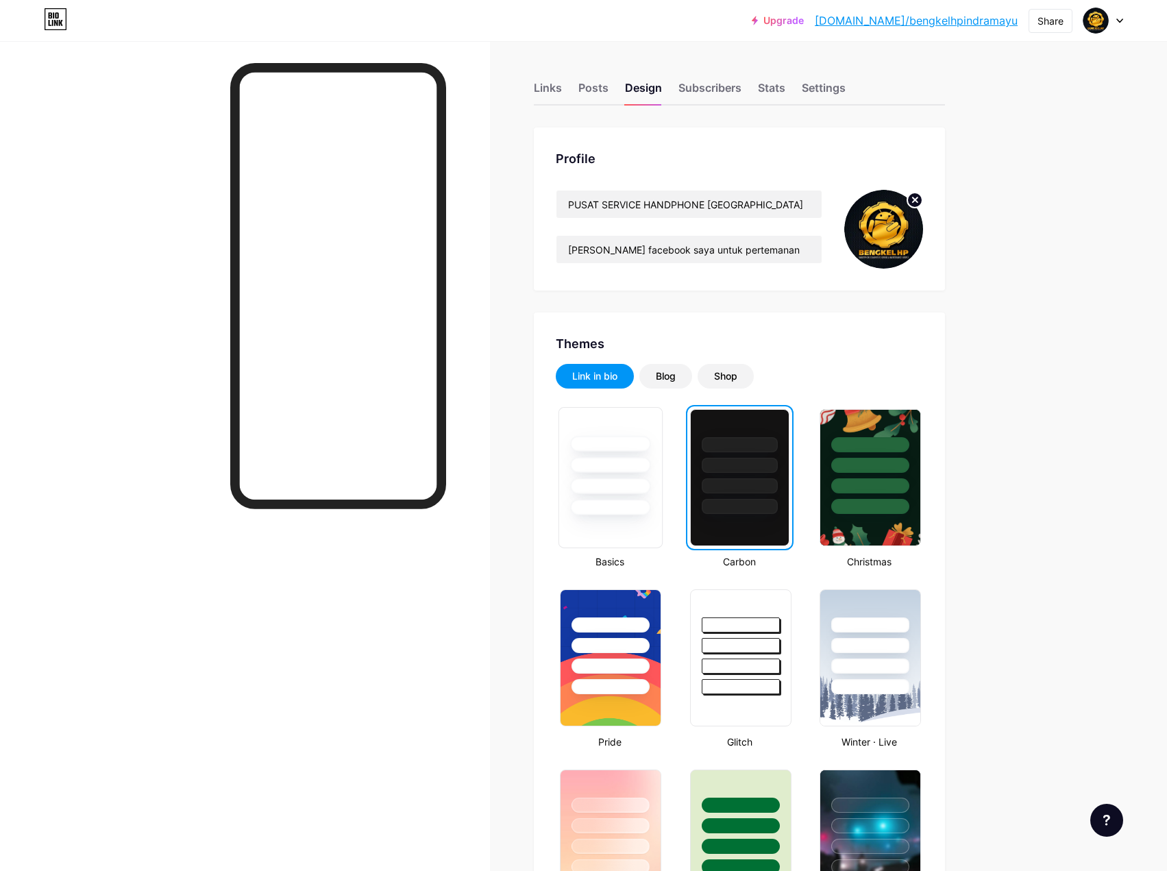
click at [609, 493] on div at bounding box center [611, 486] width 80 height 16
click at [1117, 17] on div at bounding box center [1104, 20] width 40 height 25
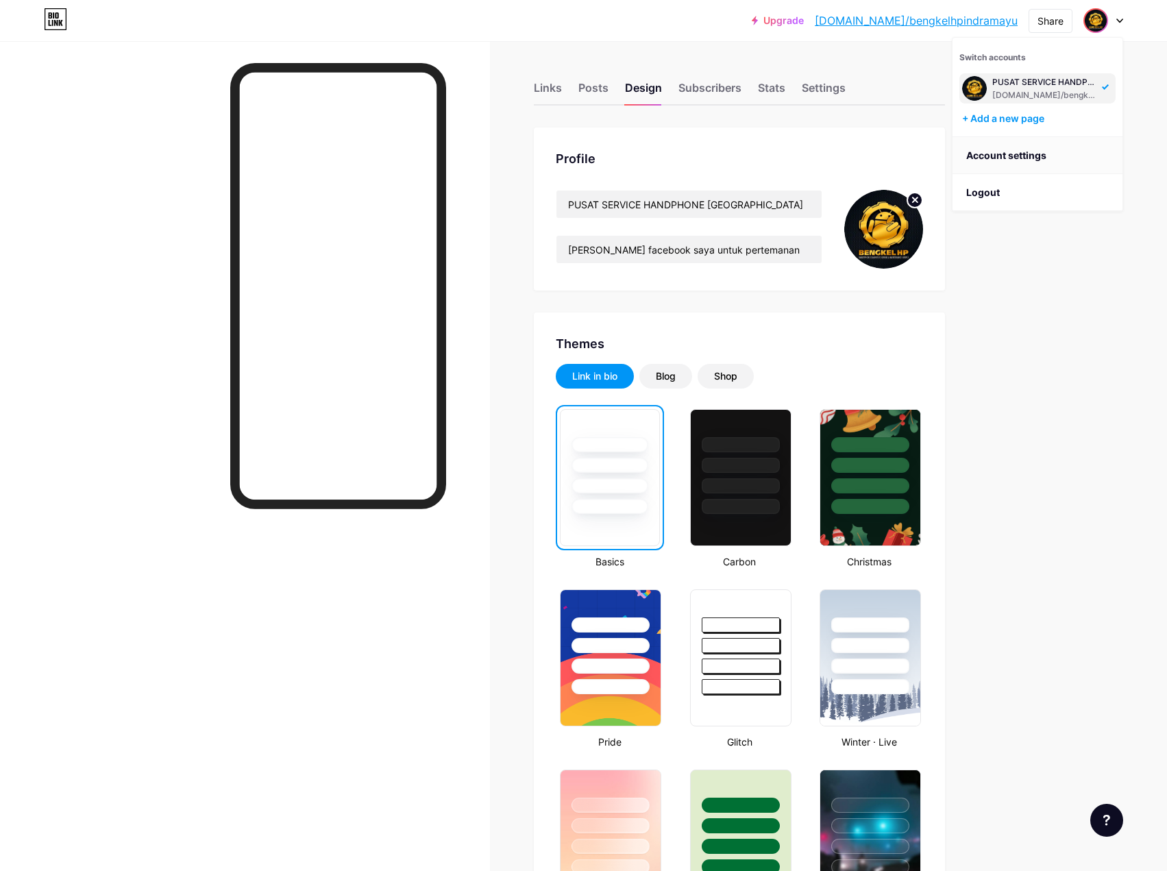
click at [1034, 156] on link "Account settings" at bounding box center [1038, 155] width 170 height 37
